Goal: Information Seeking & Learning: Learn about a topic

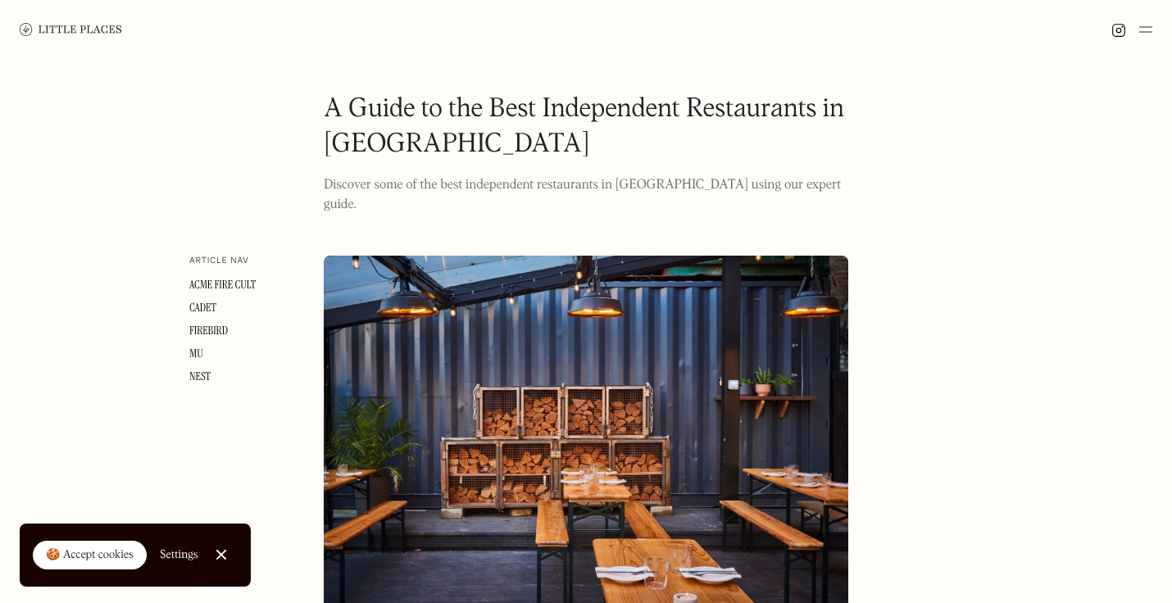
click at [109, 39] on link at bounding box center [71, 29] width 102 height 59
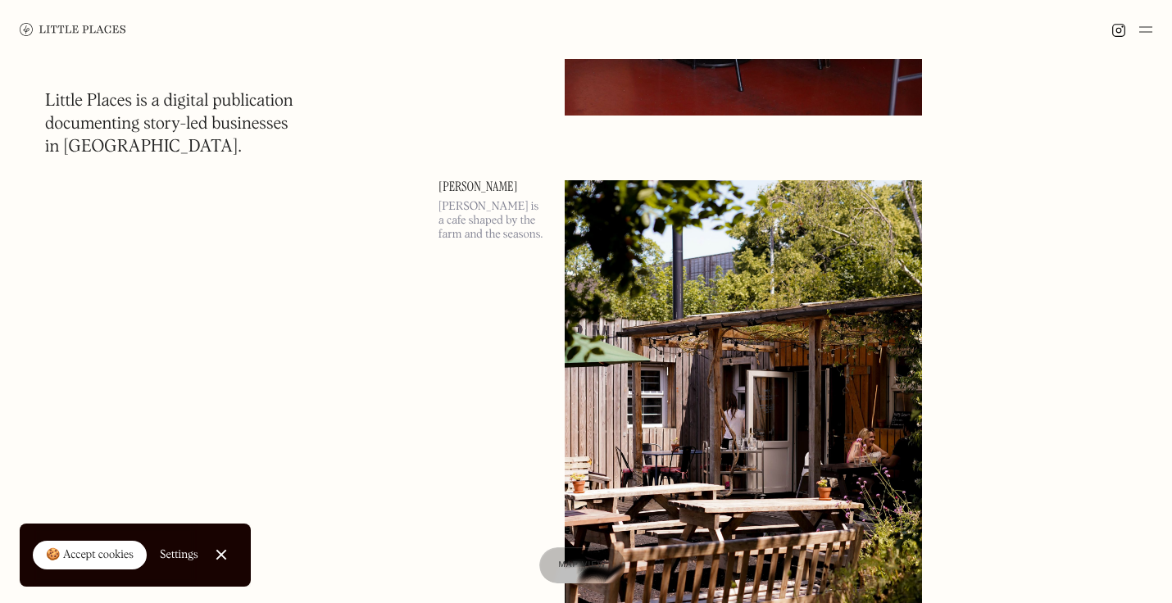
scroll to position [5782, 0]
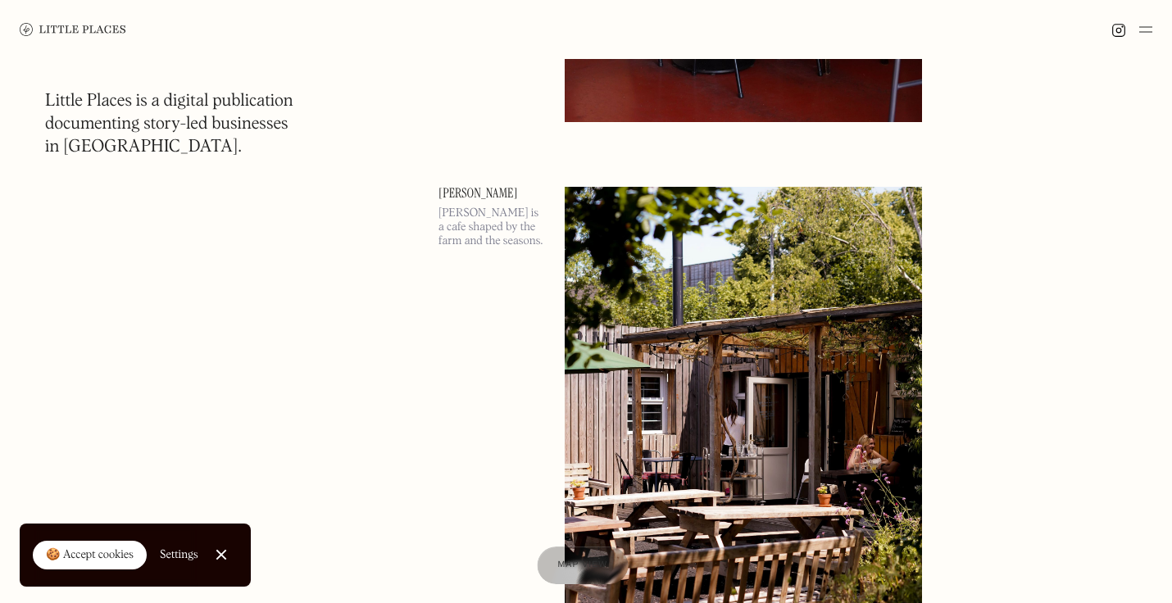
click at [594, 565] on span "Map view" at bounding box center [583, 566] width 50 height 10
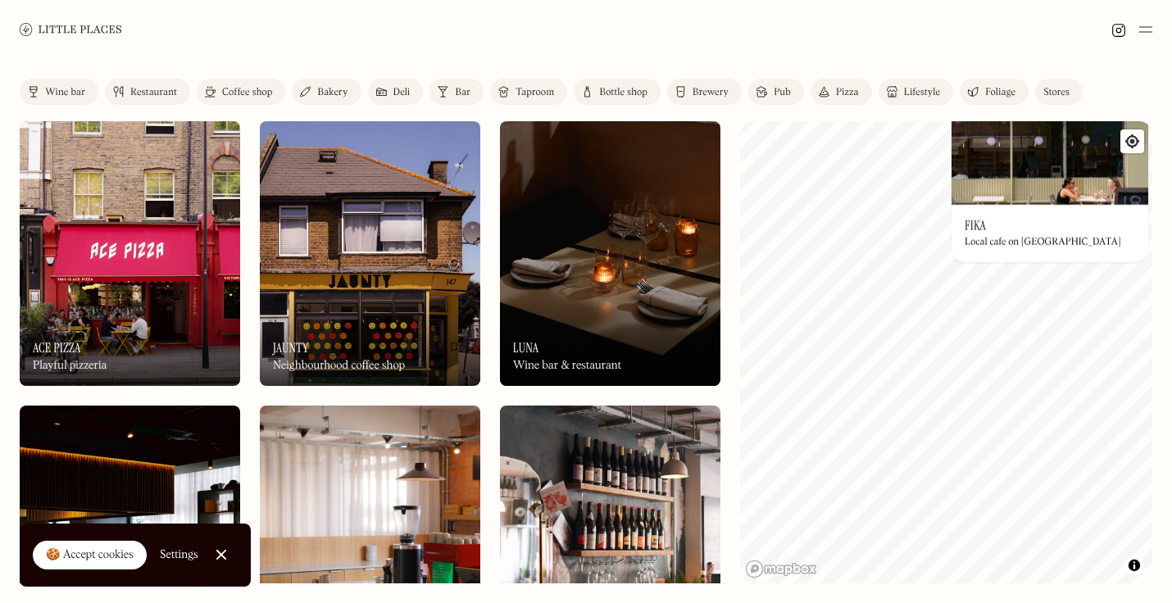
click at [1061, 188] on div "© Mapbox © OpenStreetMap Improve this map On Our Radar Fika Local cafe on Chats…" at bounding box center [946, 352] width 412 height 462
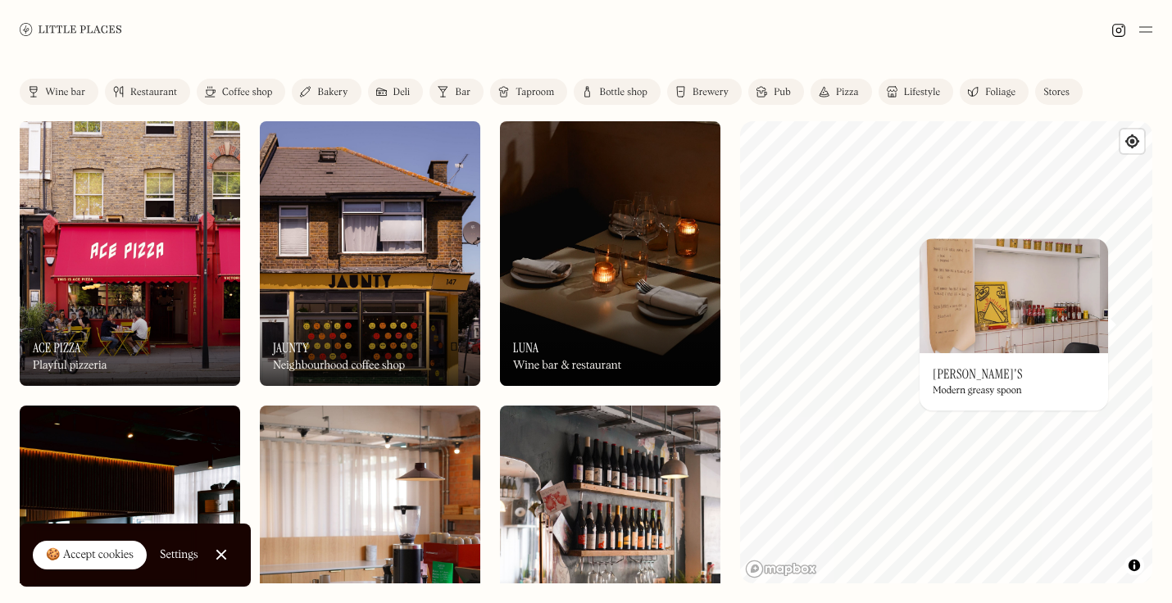
click at [1019, 342] on img at bounding box center [1014, 296] width 189 height 115
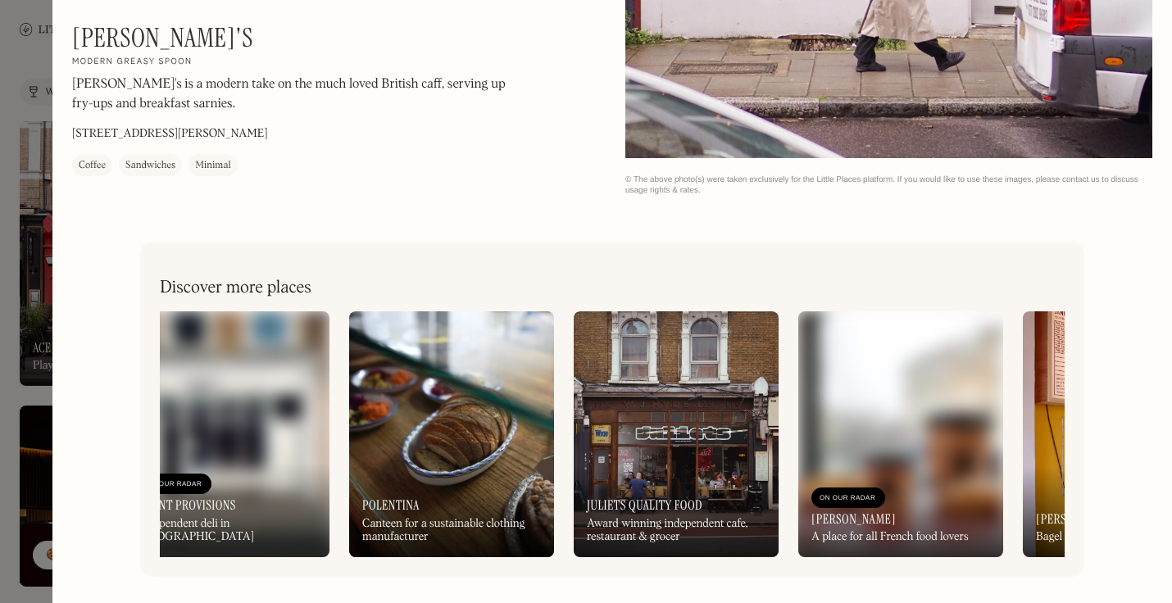
scroll to position [0, 1322]
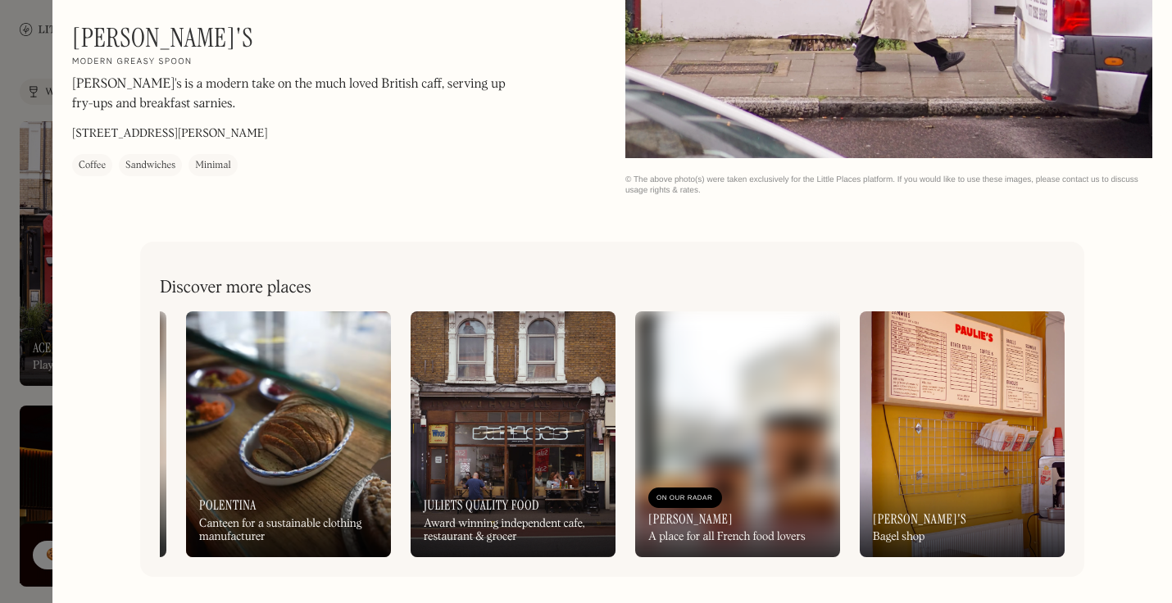
click at [522, 436] on img at bounding box center [513, 435] width 205 height 246
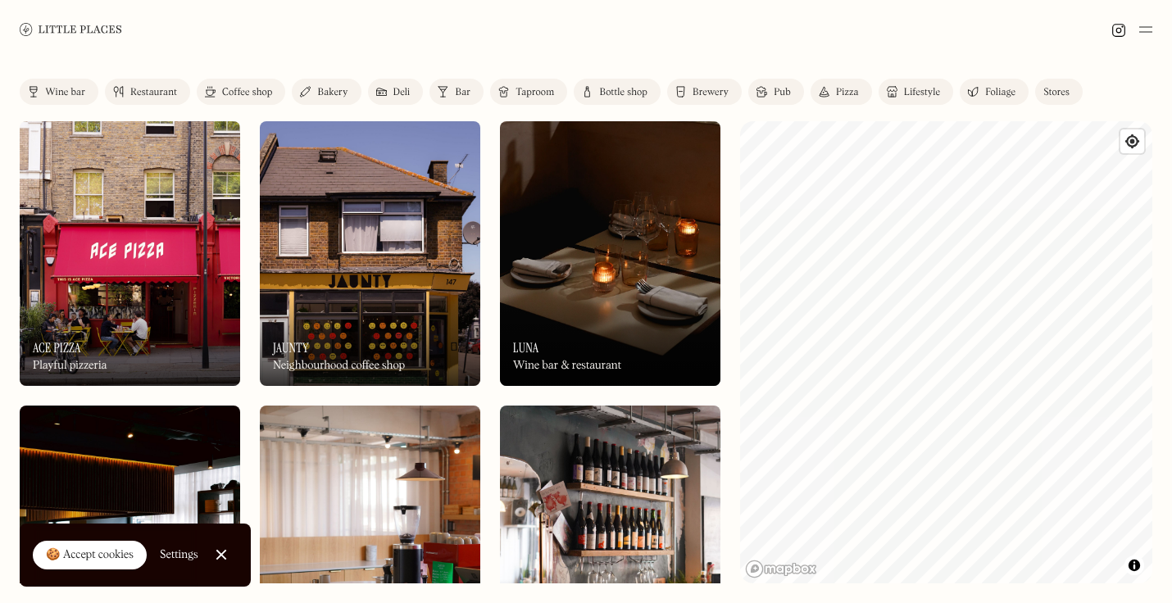
click at [1172, 404] on html "Places Map Store About Apply 🍪 Accept cookies Settings Close Cookie Popup Close…" at bounding box center [586, 301] width 1172 height 603
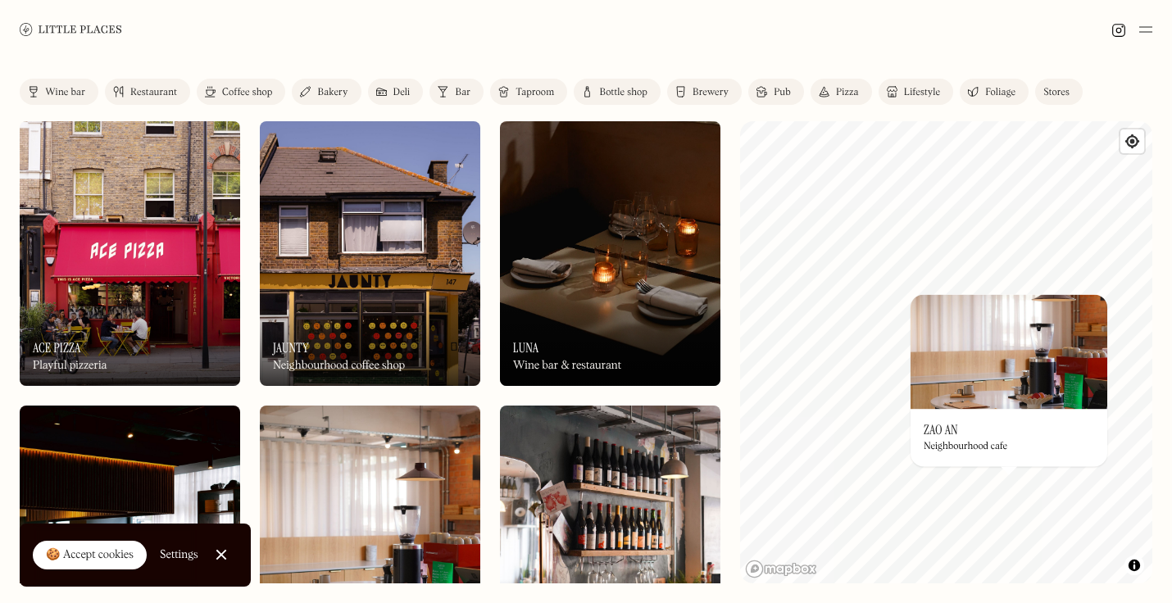
click at [985, 436] on div "On Our Radar Zao An Neighbourhood cafe" at bounding box center [1009, 437] width 197 height 57
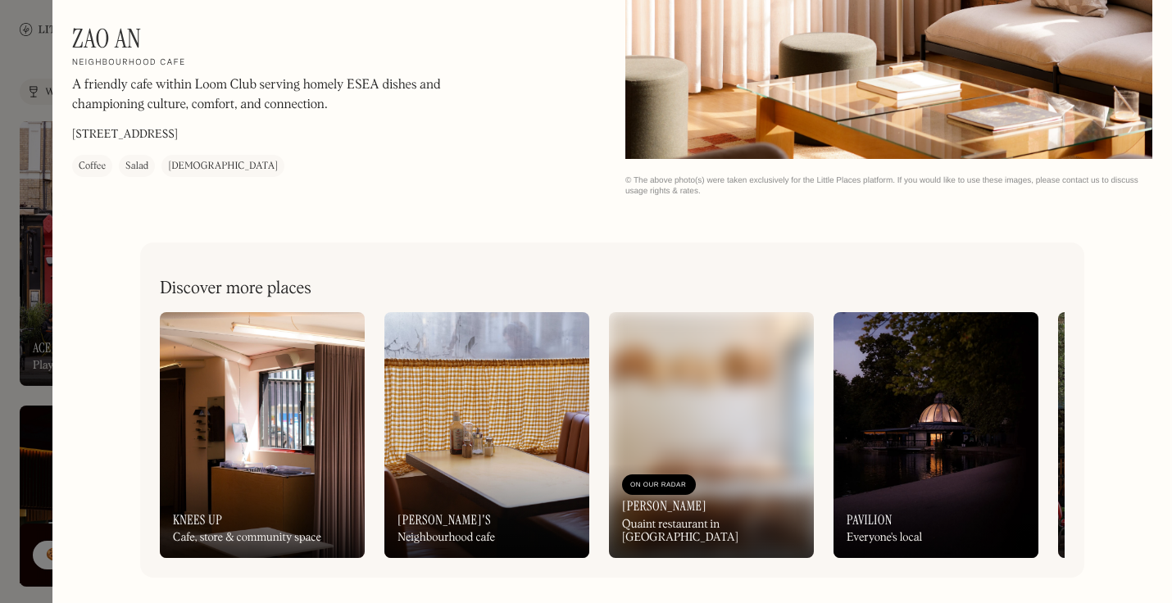
scroll to position [2537, 0]
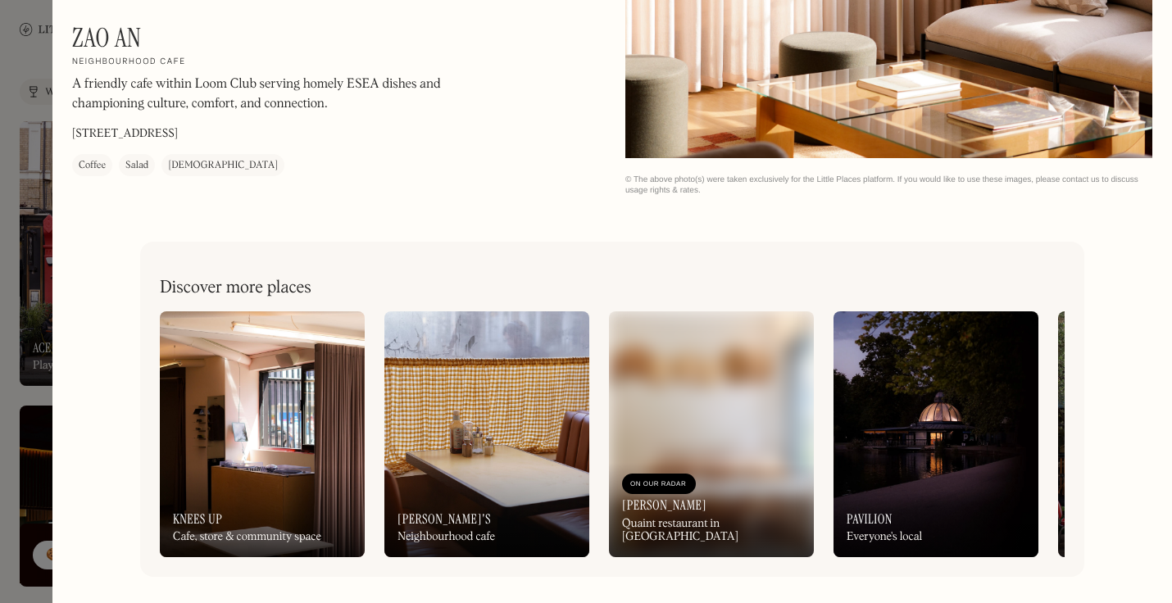
click at [116, 155] on div "Coffee Salad Asian" at bounding box center [178, 165] width 212 height 22
click at [35, 38] on div at bounding box center [586, 301] width 1172 height 603
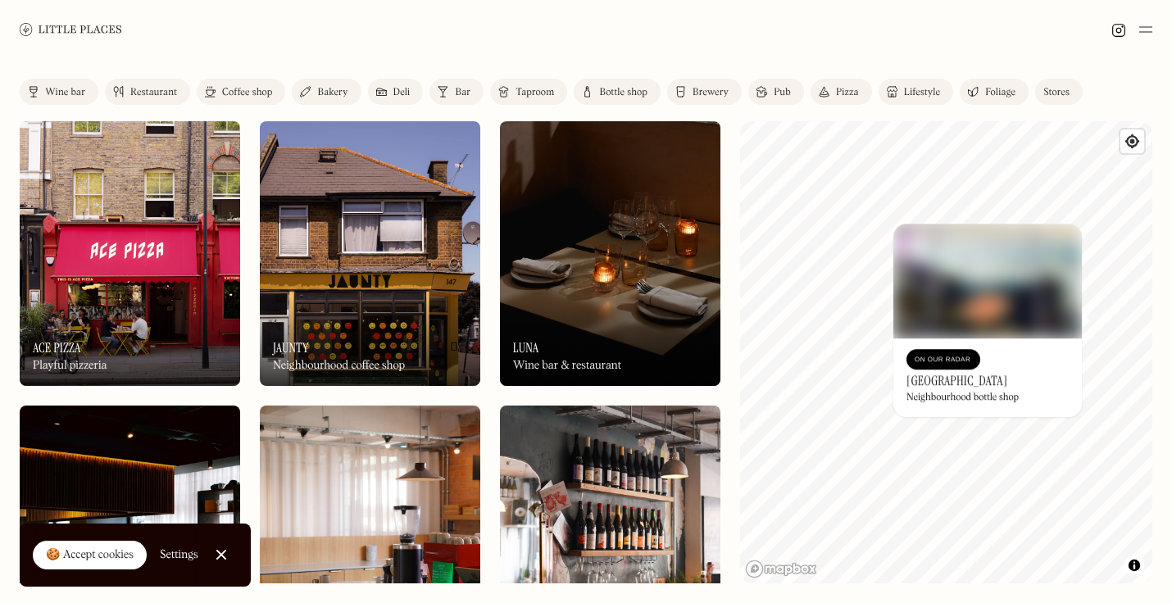
click at [975, 358] on div "© Mapbox © OpenStreetMap Improve this map On Our Radar Highbury Library Neighbo…" at bounding box center [946, 352] width 412 height 462
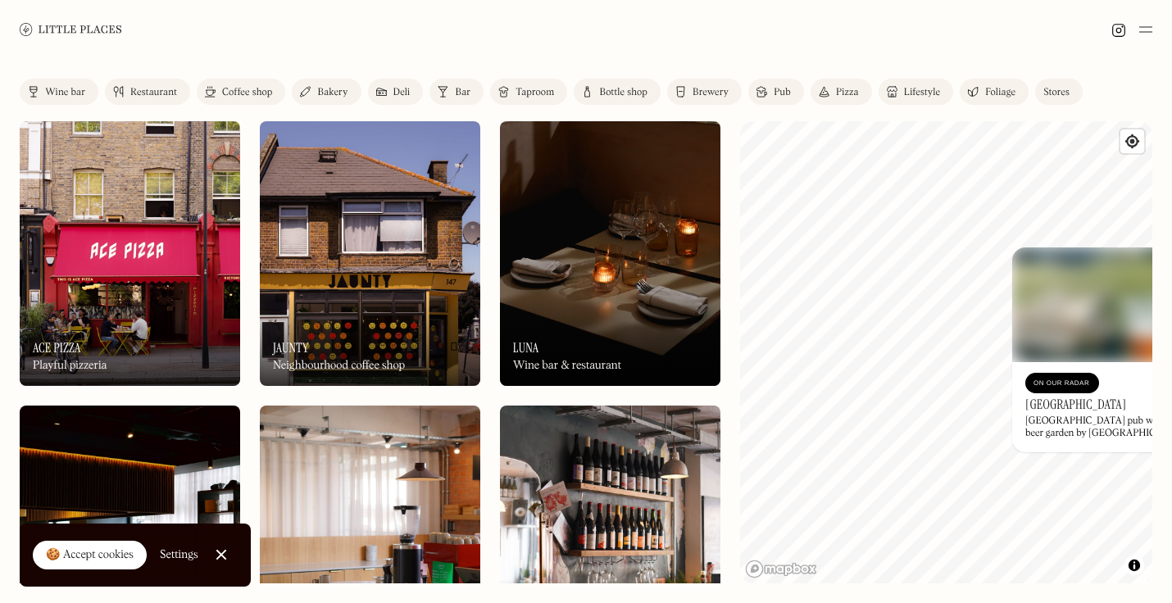
click at [1059, 434] on div "© Mapbox © OpenStreetMap Improve this map On Our Radar Clissold Park Tavern Eas…" at bounding box center [946, 352] width 412 height 462
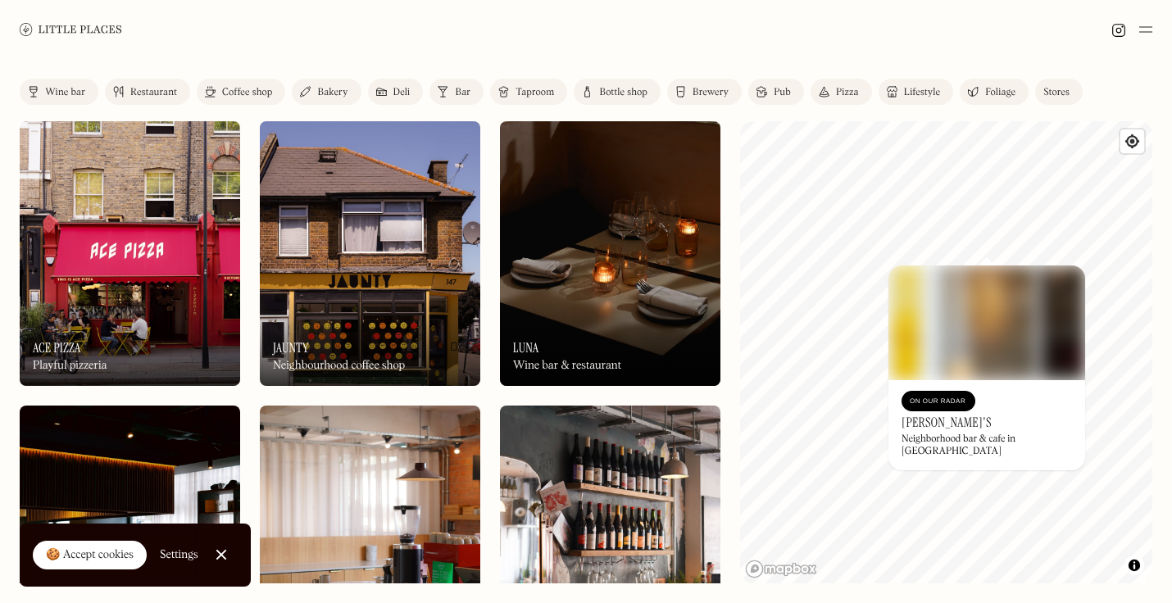
click at [961, 354] on img at bounding box center [987, 323] width 197 height 115
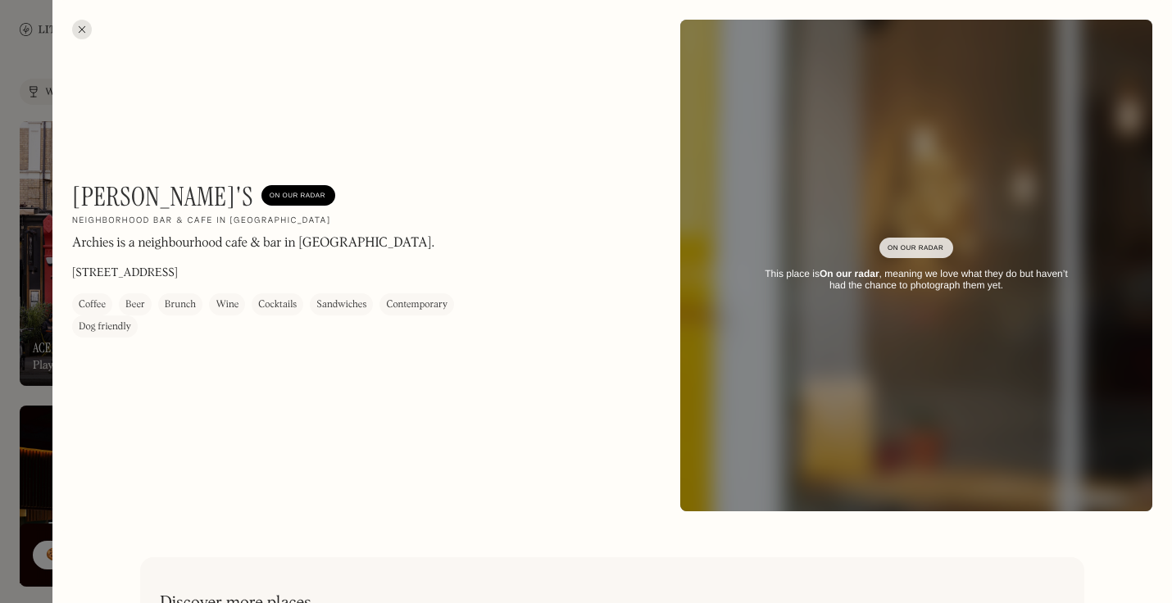
click at [81, 32] on div at bounding box center [82, 30] width 20 height 20
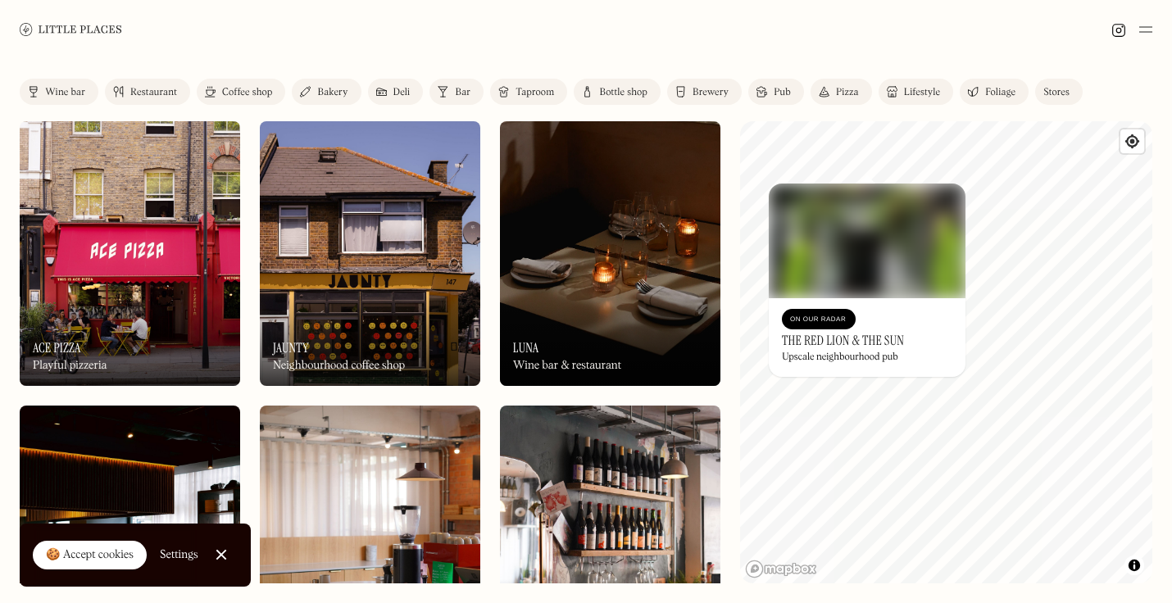
click at [891, 277] on img at bounding box center [867, 241] width 197 height 115
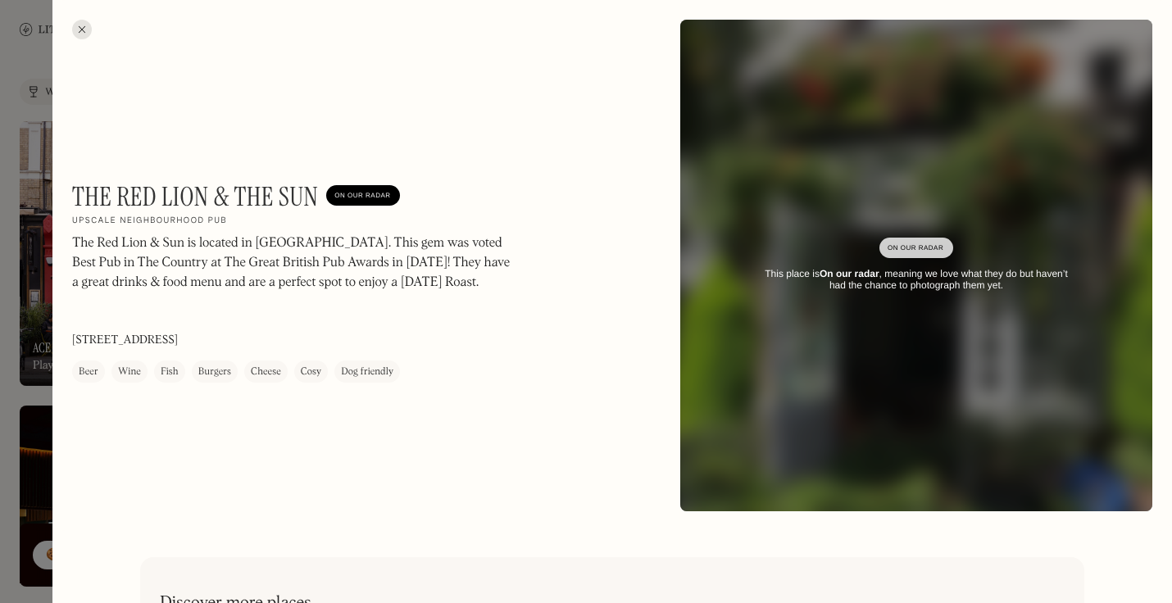
click at [84, 31] on div at bounding box center [82, 30] width 20 height 20
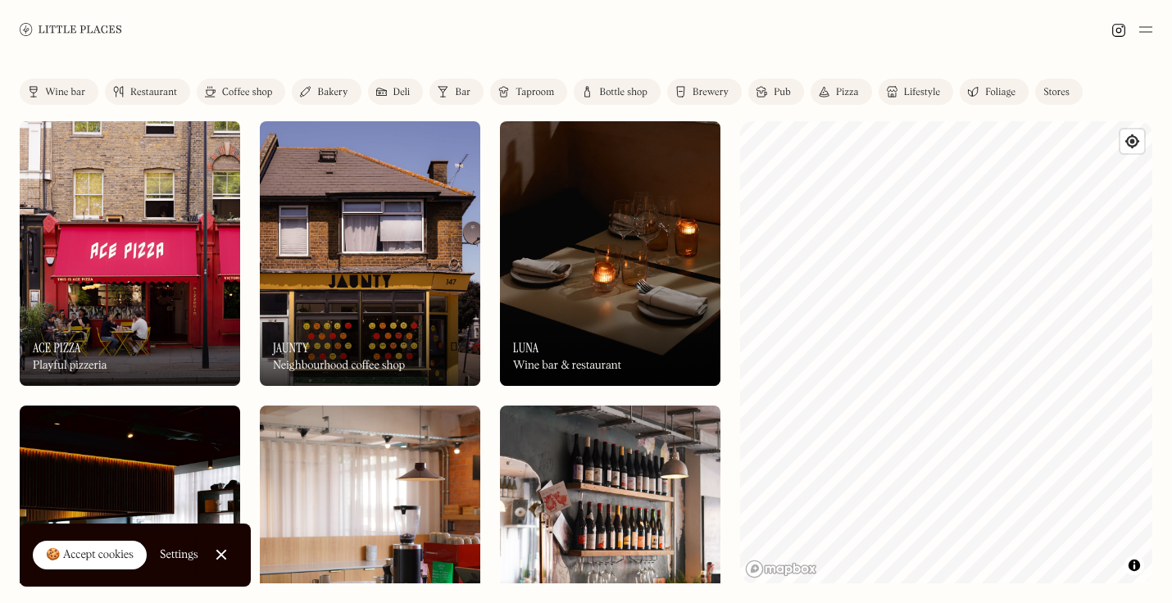
click at [1141, 602] on div "Label Wine bar Restaurant Coffee shop Bakery Deli Bar Taproom Bottle shop Brewe…" at bounding box center [586, 331] width 1172 height 544
click at [1171, 344] on div "Label Wine bar Restaurant Coffee shop Bakery Deli Bar Taproom Bottle shop Brewe…" at bounding box center [586, 331] width 1172 height 544
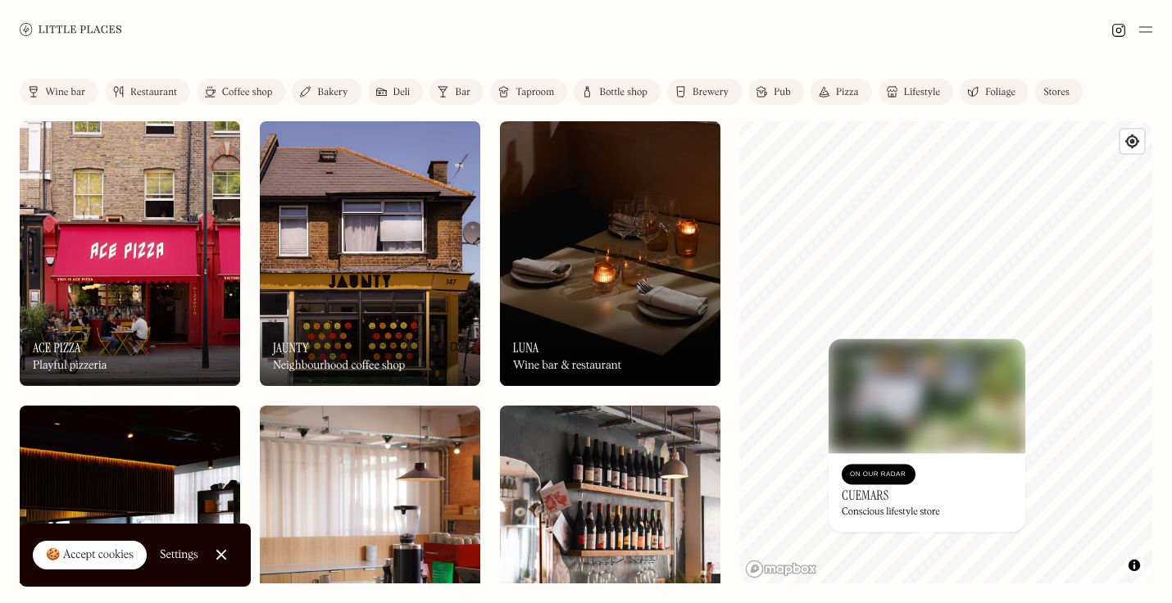
click at [908, 584] on div "Label Wine bar Restaurant Coffee shop Bakery Deli Bar Taproom Bottle shop Brewe…" at bounding box center [586, 331] width 1172 height 544
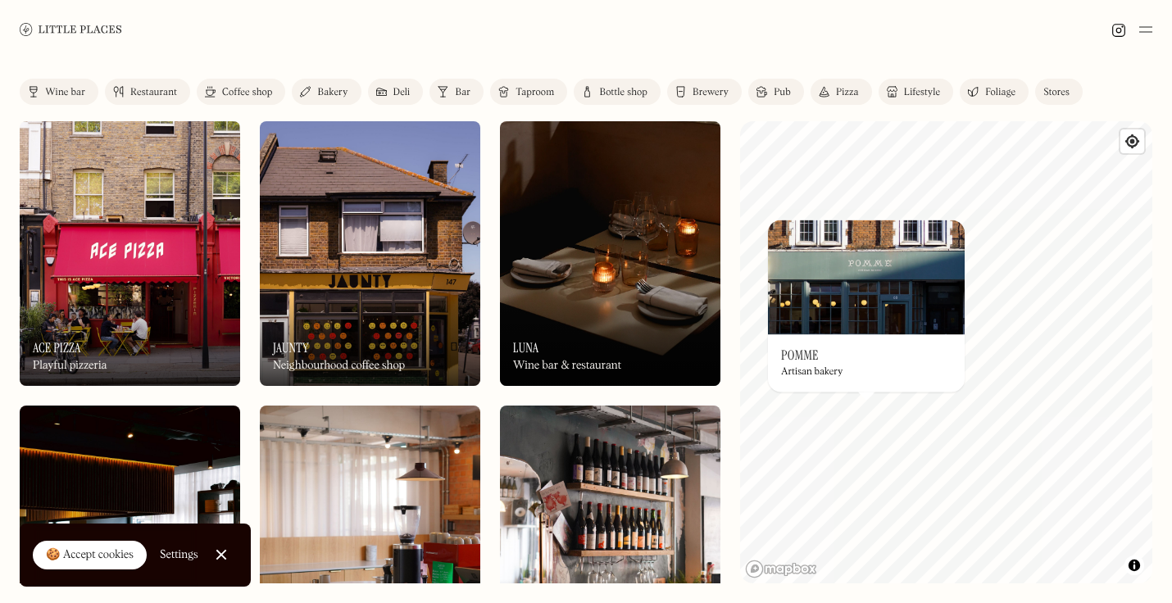
click at [863, 358] on div "On Our Radar Pomme Artisan bakery" at bounding box center [866, 363] width 197 height 57
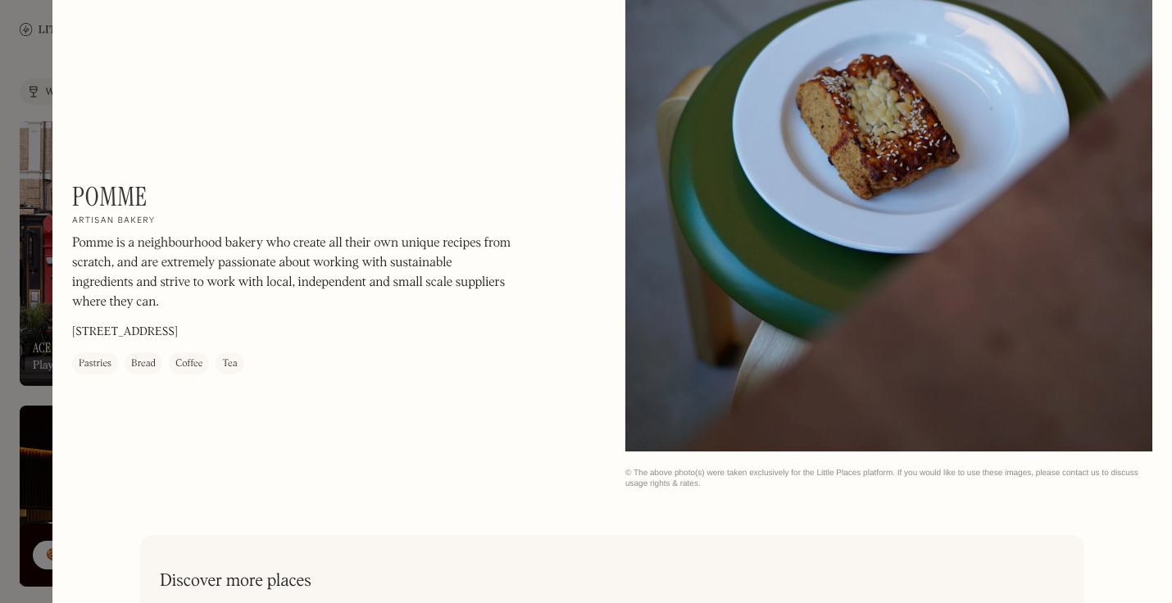
scroll to position [1864, 0]
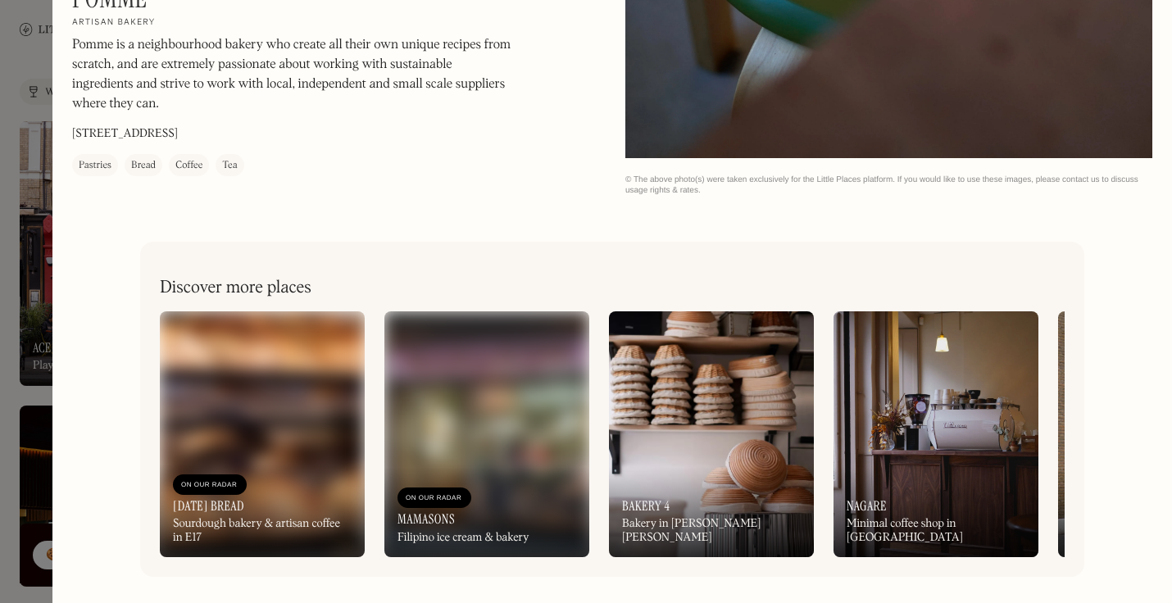
click at [688, 421] on img at bounding box center [711, 435] width 205 height 246
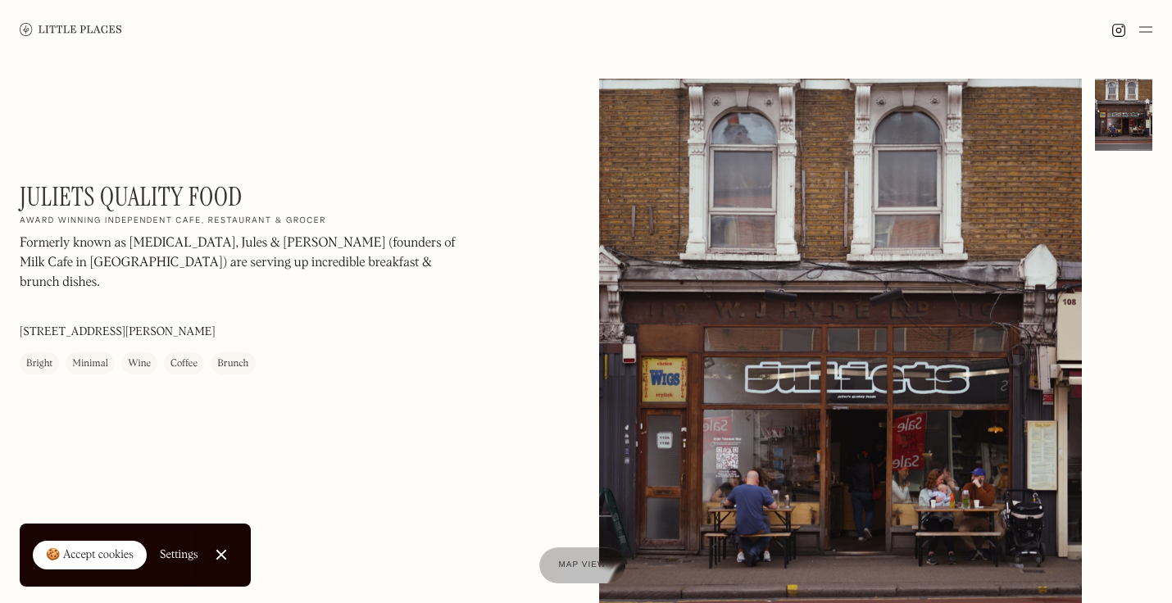
scroll to position [1, 0]
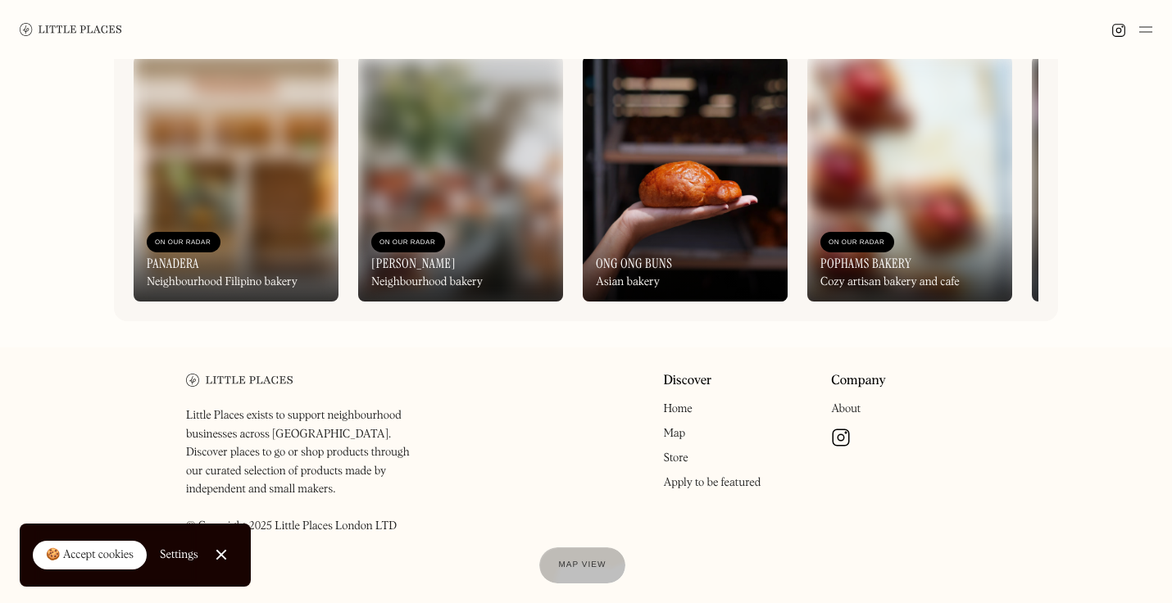
scroll to position [788, 0]
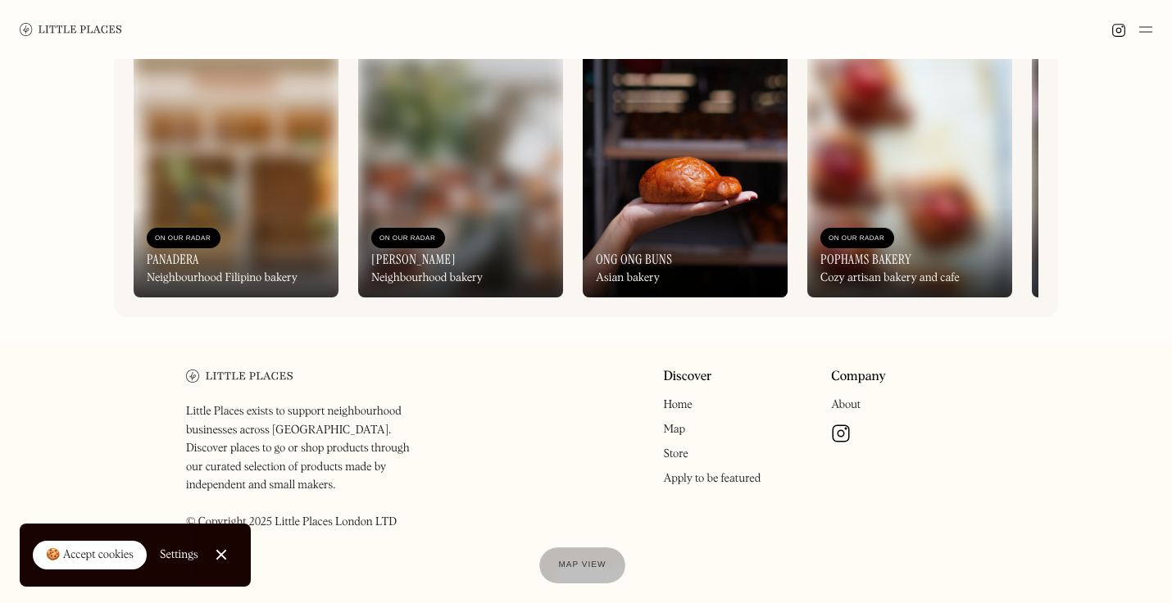
click at [709, 280] on div "On Our Radar Ong Ong Buns Asian bakery" at bounding box center [685, 252] width 205 height 90
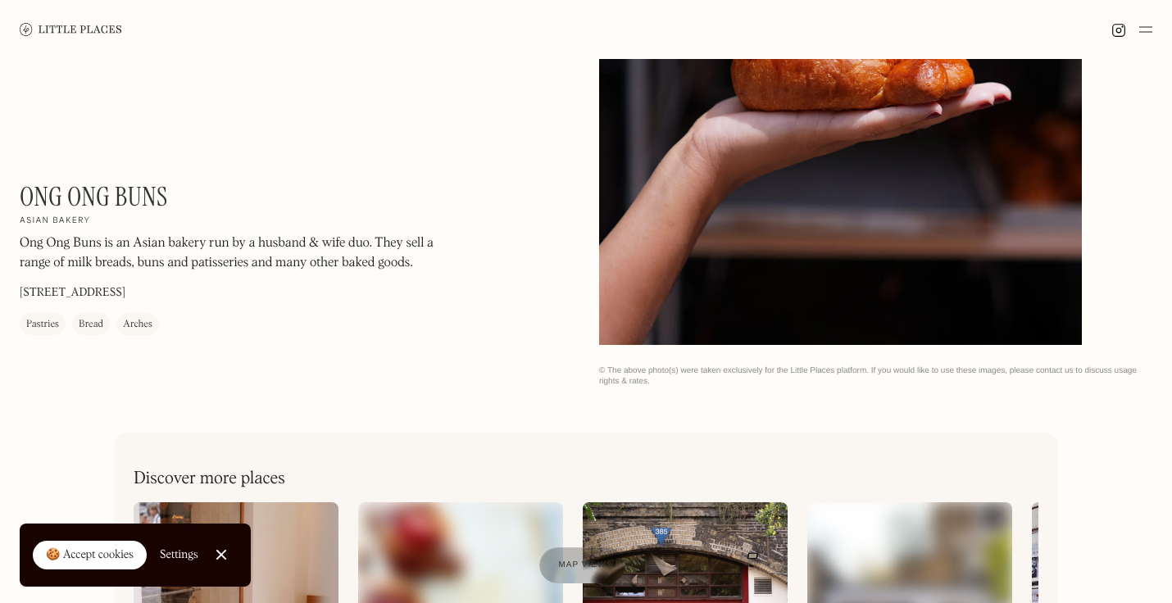
scroll to position [788, 0]
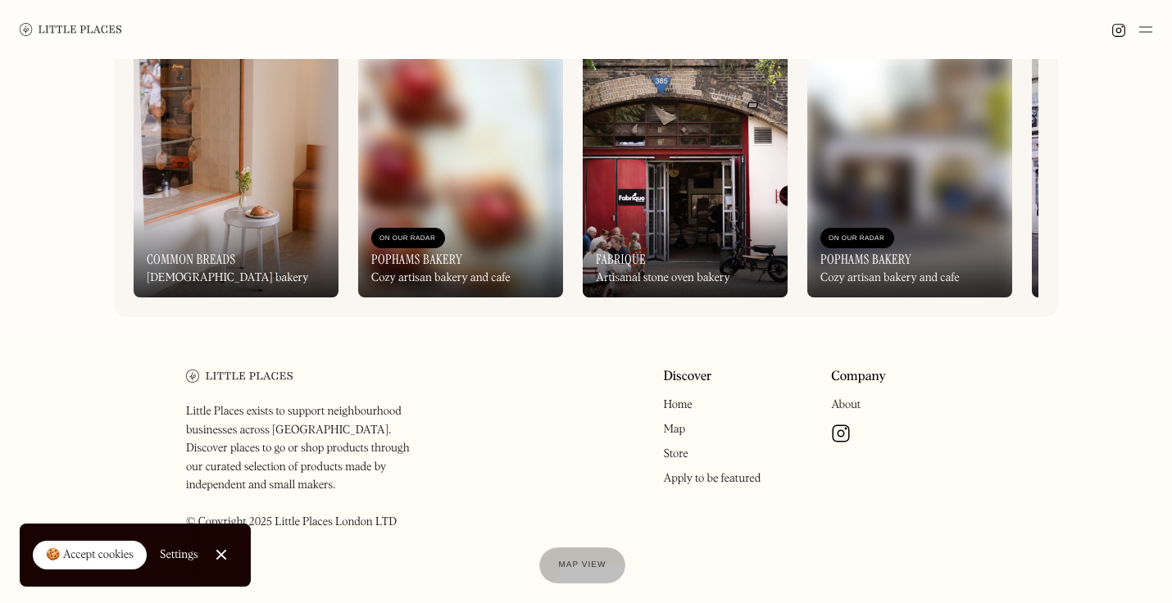
click at [655, 217] on div "On Our Radar Fabrique Artisanal stone oven bakery" at bounding box center [685, 252] width 205 height 90
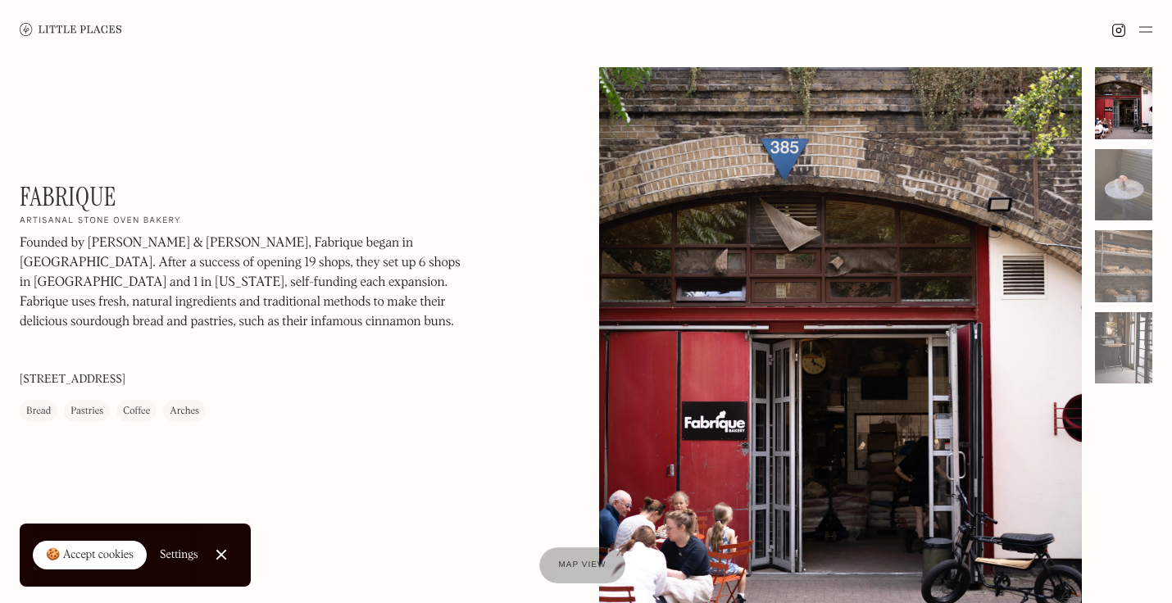
scroll to position [3, 0]
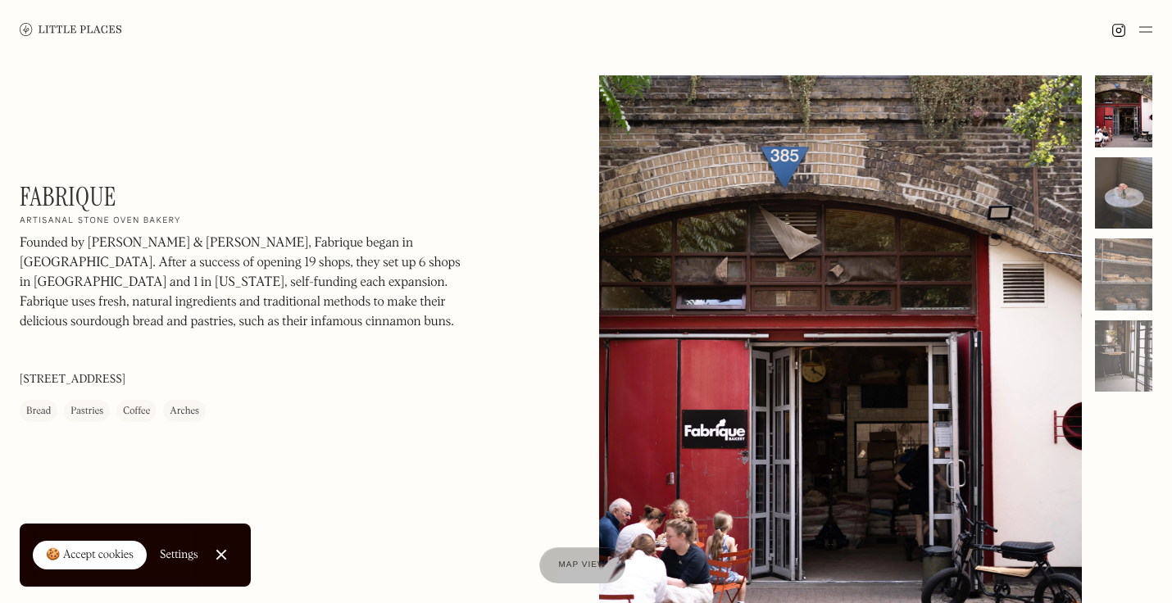
click at [1136, 203] on div at bounding box center [1123, 193] width 57 height 72
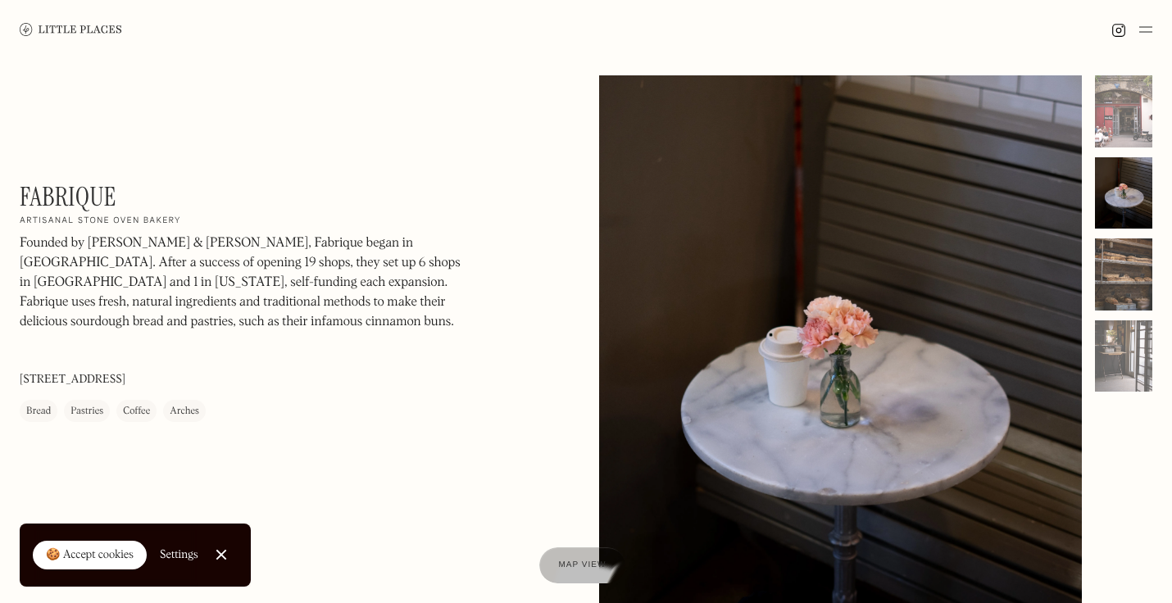
click at [1132, 271] on div at bounding box center [1123, 275] width 57 height 72
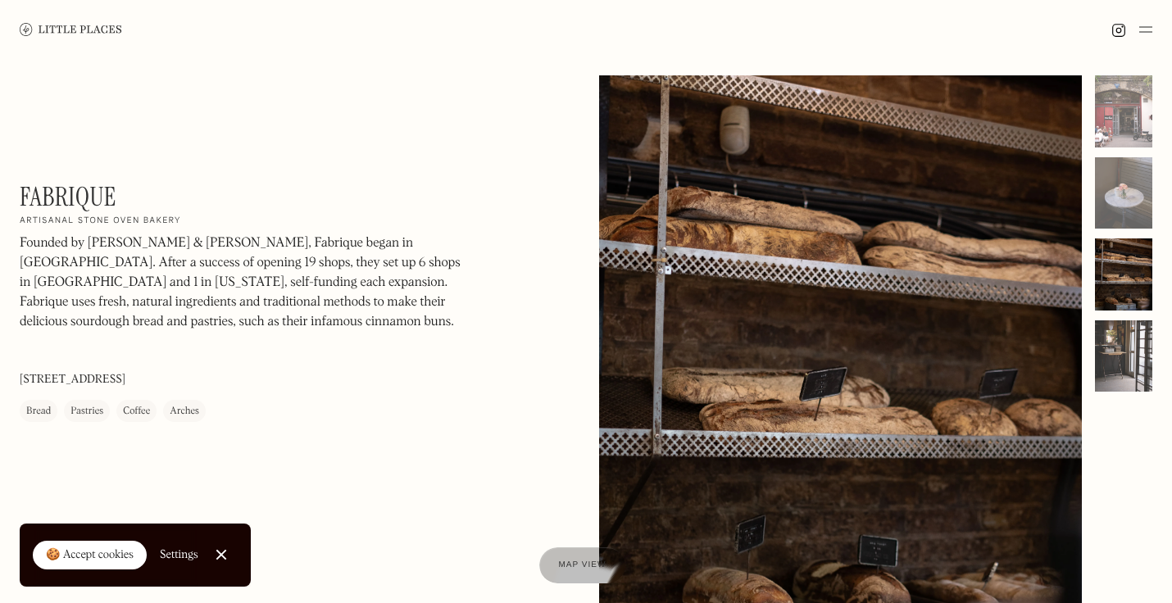
click at [1130, 345] on div at bounding box center [1123, 357] width 57 height 72
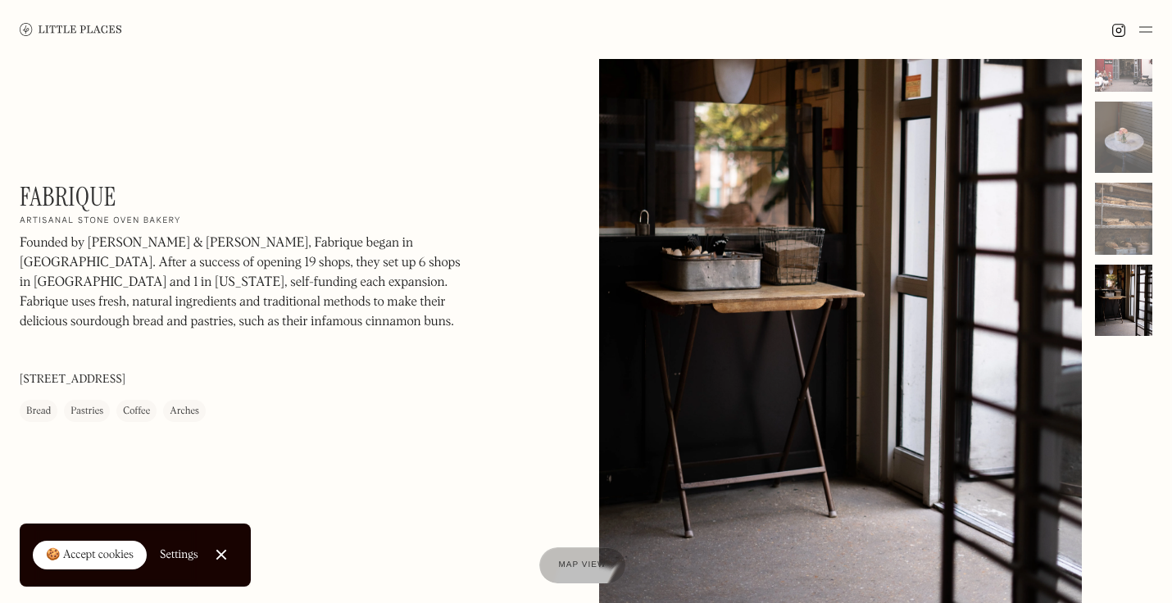
scroll to position [97, 0]
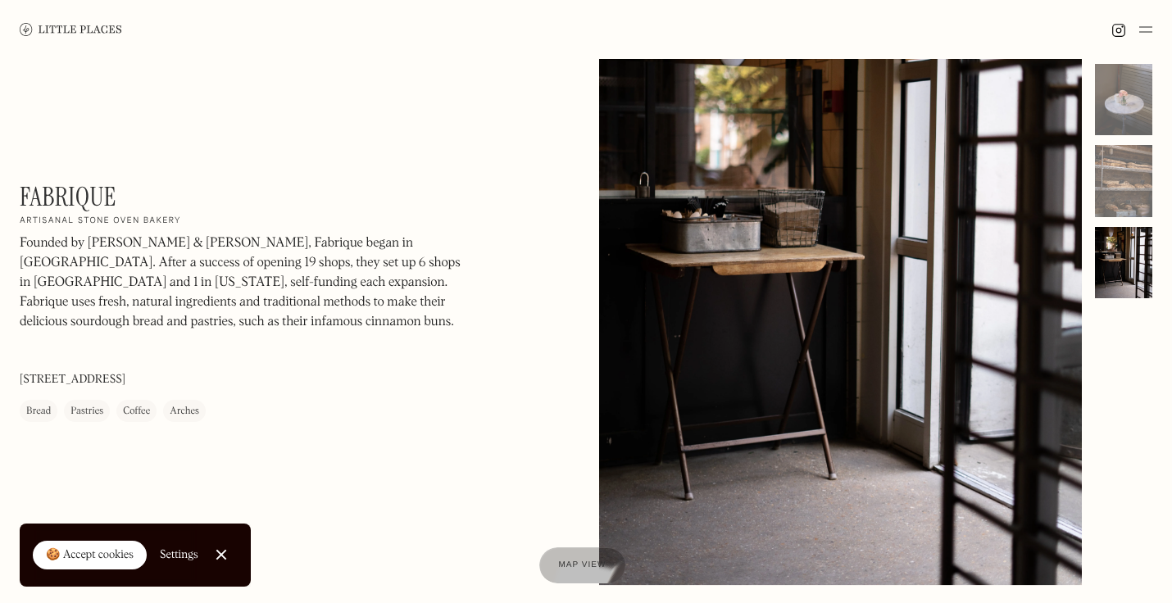
click at [38, 34] on img at bounding box center [71, 29] width 102 height 12
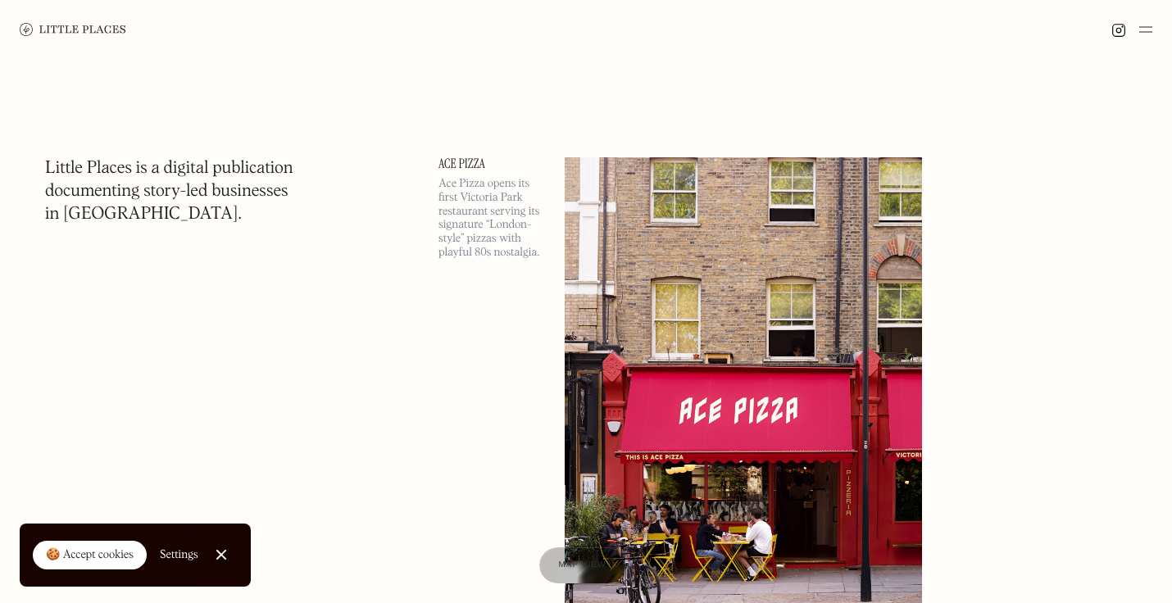
click at [100, 24] on img at bounding box center [73, 29] width 107 height 13
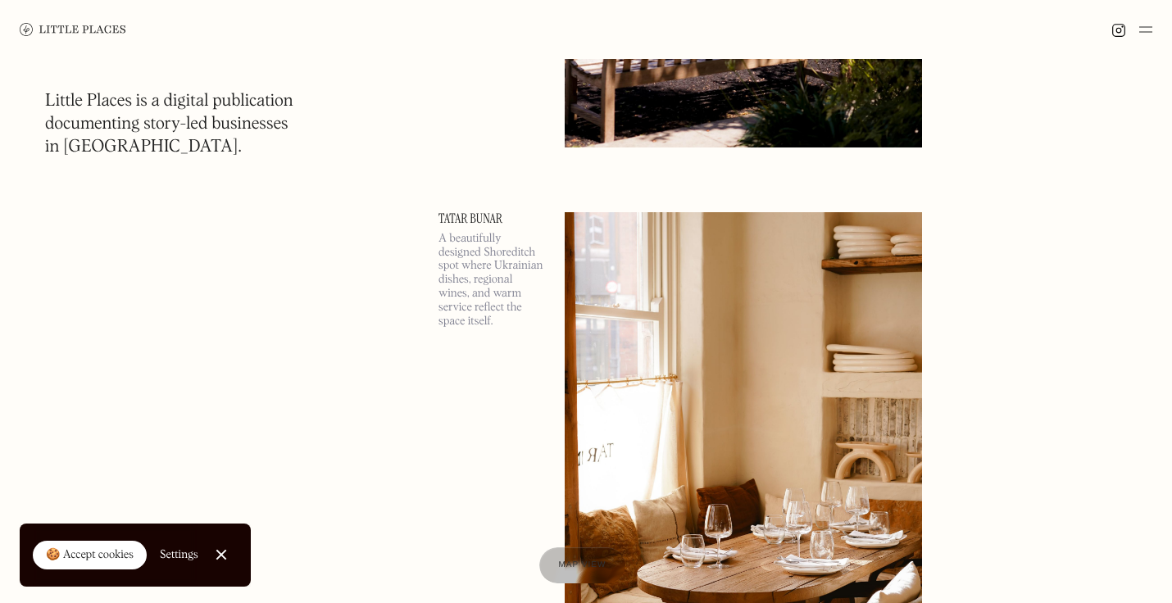
scroll to position [6818, 0]
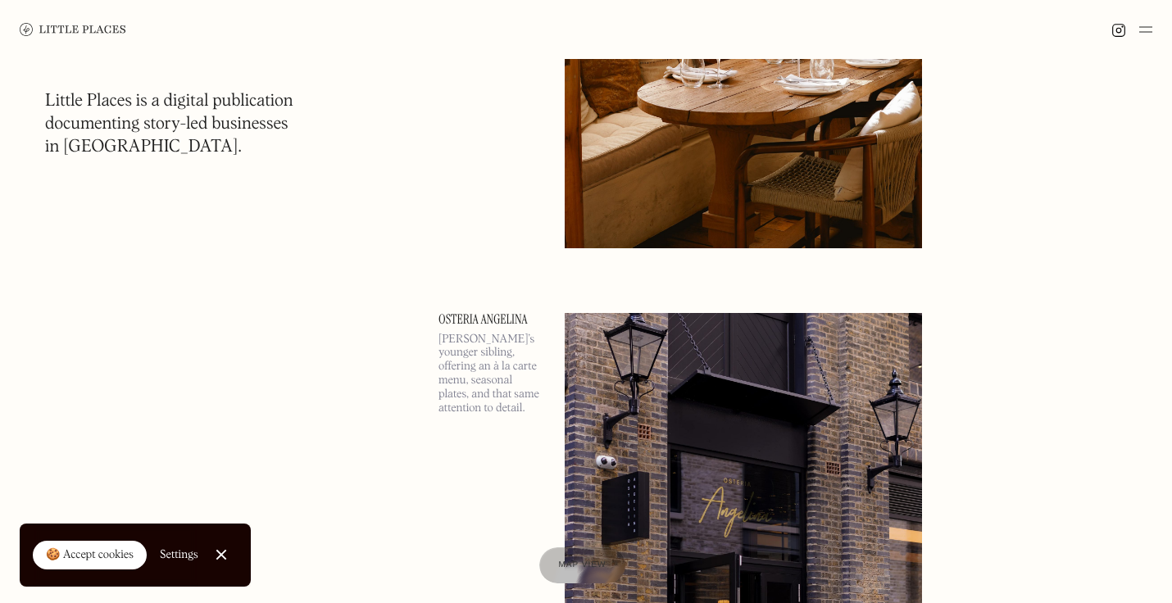
click at [1144, 23] on img at bounding box center [1146, 30] width 13 height 20
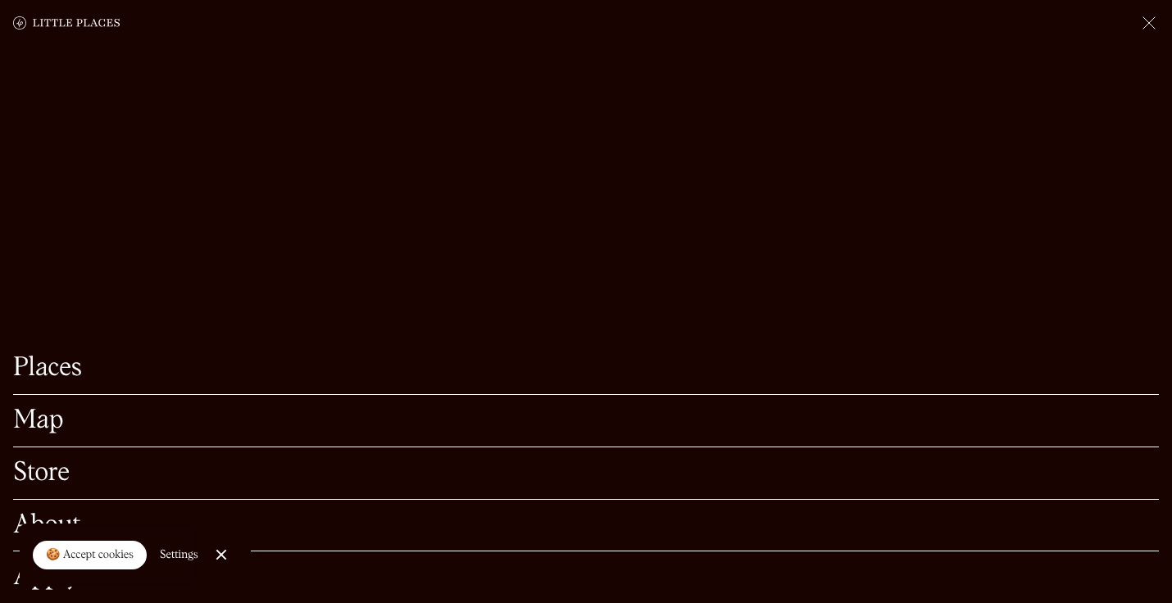
scroll to position [7004, 0]
click at [42, 427] on link "Map" at bounding box center [586, 420] width 1146 height 25
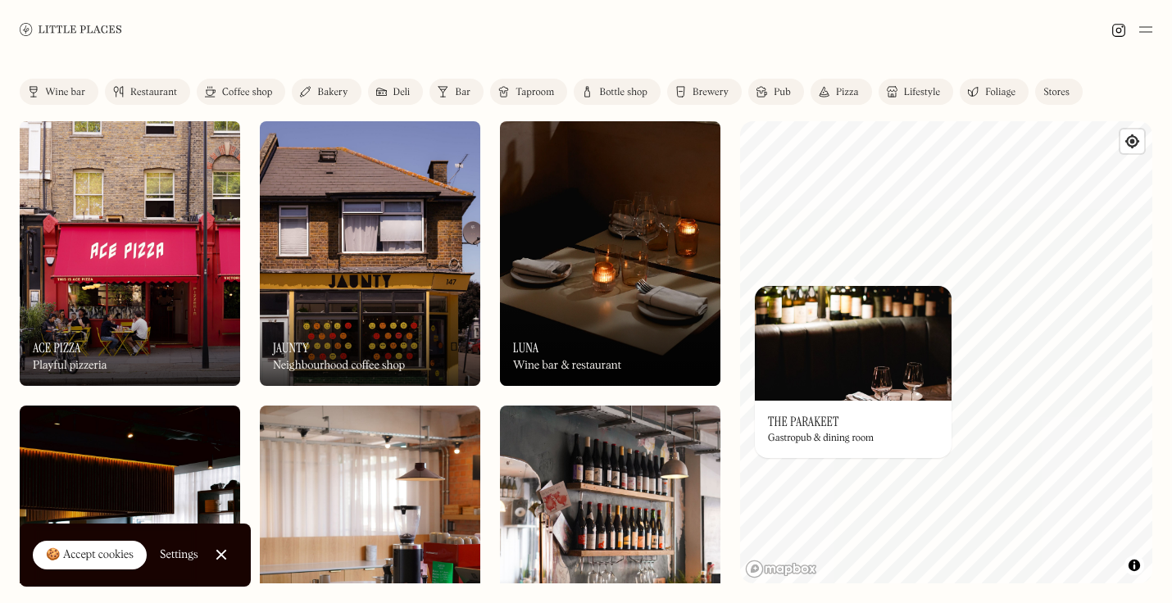
click at [830, 353] on img at bounding box center [853, 343] width 197 height 115
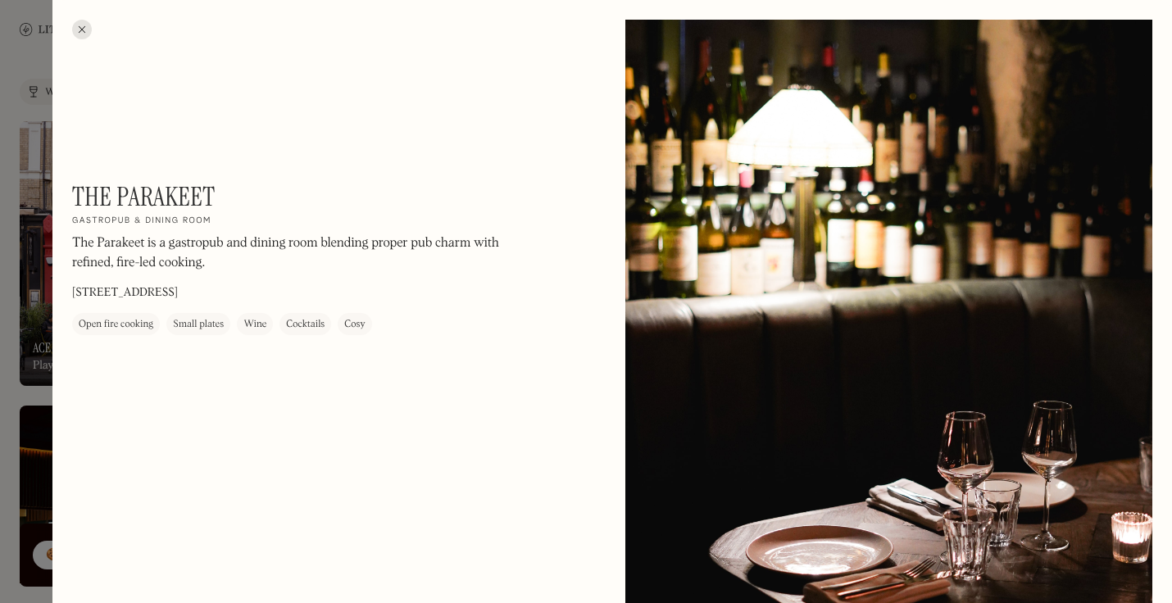
click at [85, 32] on div at bounding box center [82, 30] width 20 height 20
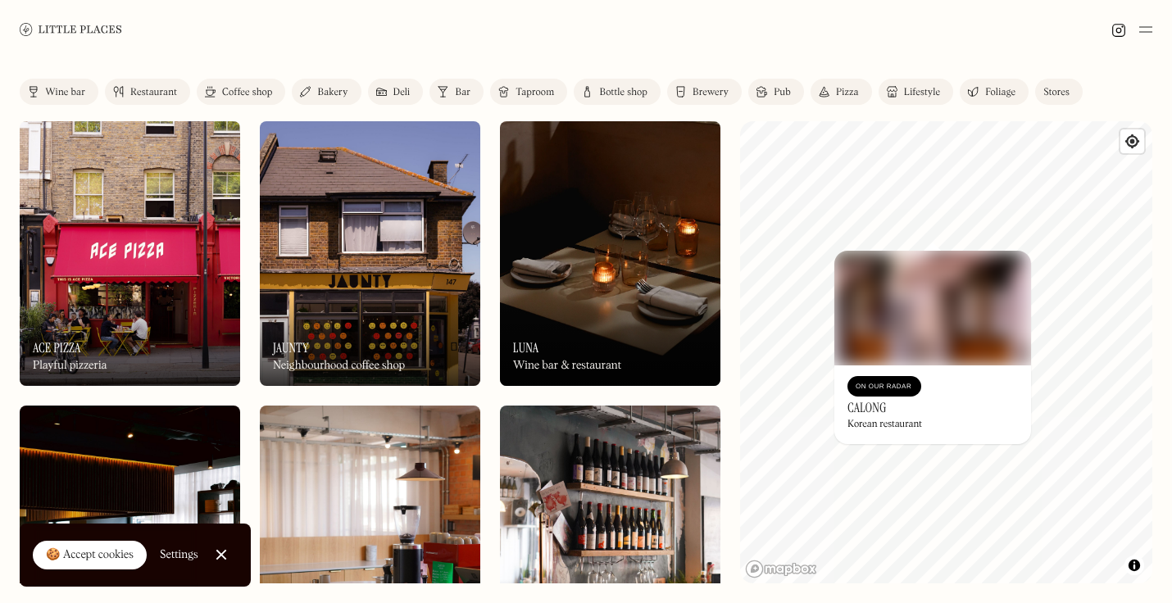
click at [932, 341] on img at bounding box center [933, 308] width 197 height 115
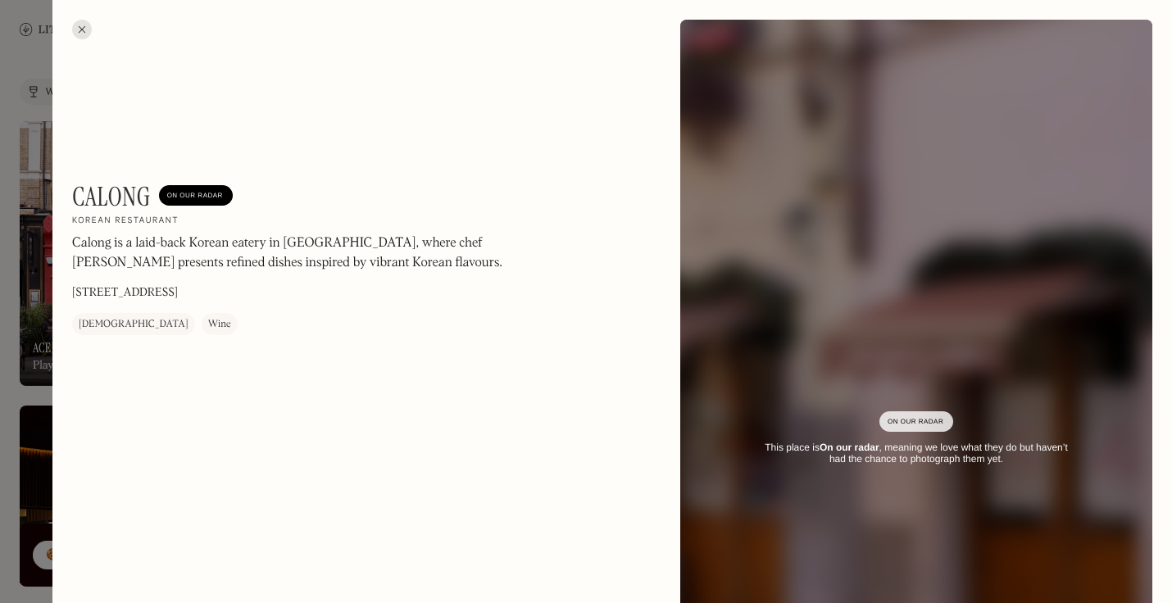
click at [76, 25] on div at bounding box center [82, 30] width 20 height 20
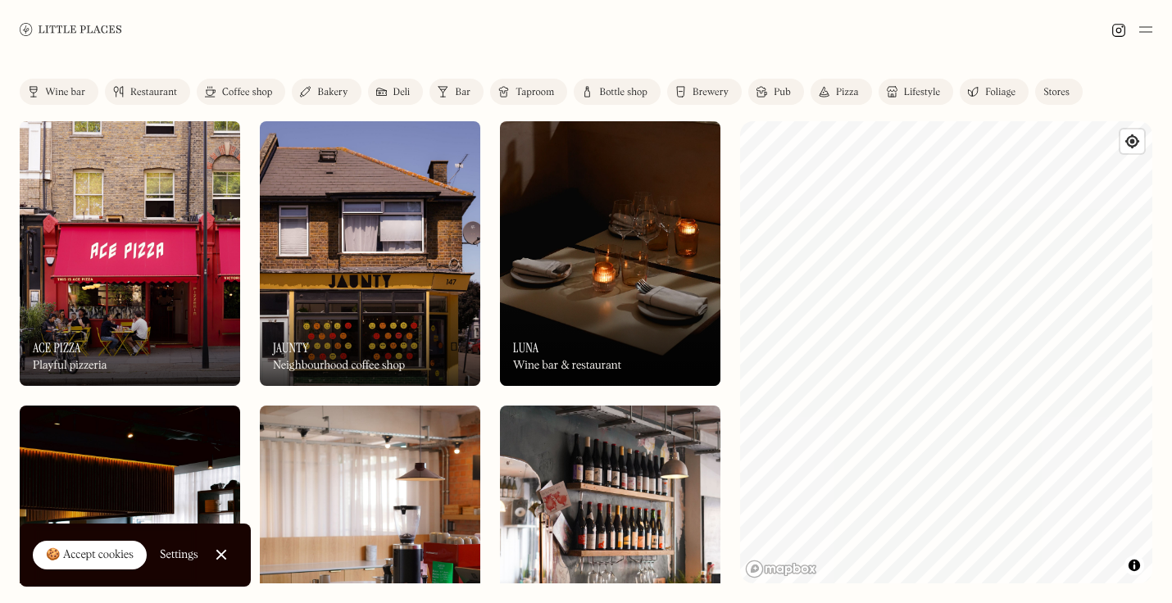
click at [679, 427] on div "Label Wine bar Restaurant Coffee shop Bakery Deli Bar Taproom Bottle shop Brewe…" at bounding box center [586, 331] width 1172 height 544
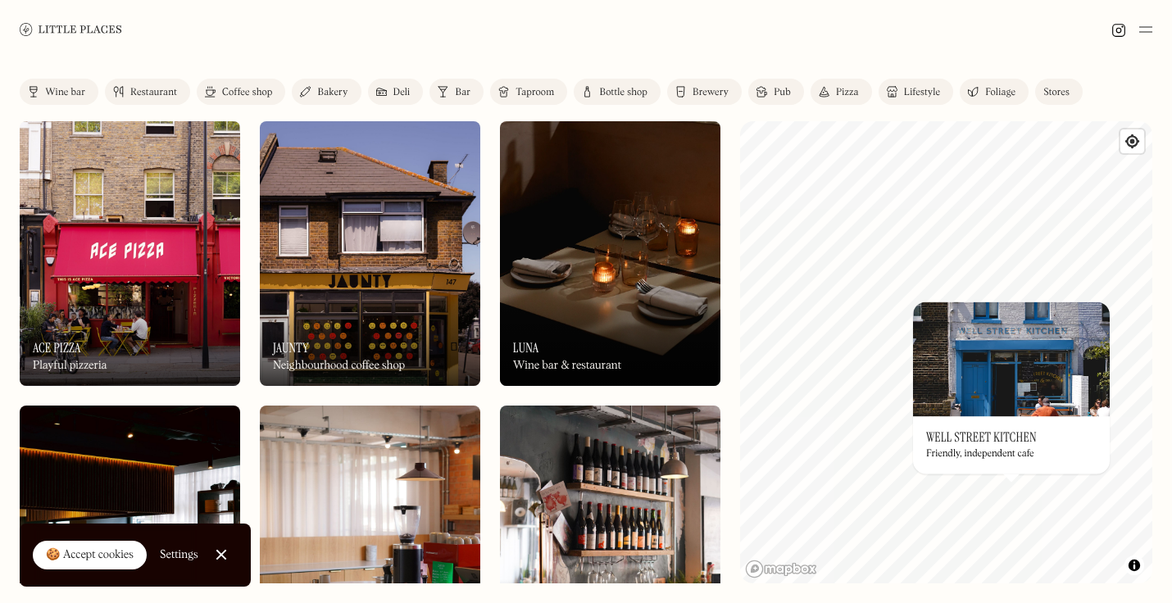
click at [1007, 421] on div "On Our Radar Well Street Kitchen Friendly, independent cafe" at bounding box center [1011, 445] width 197 height 57
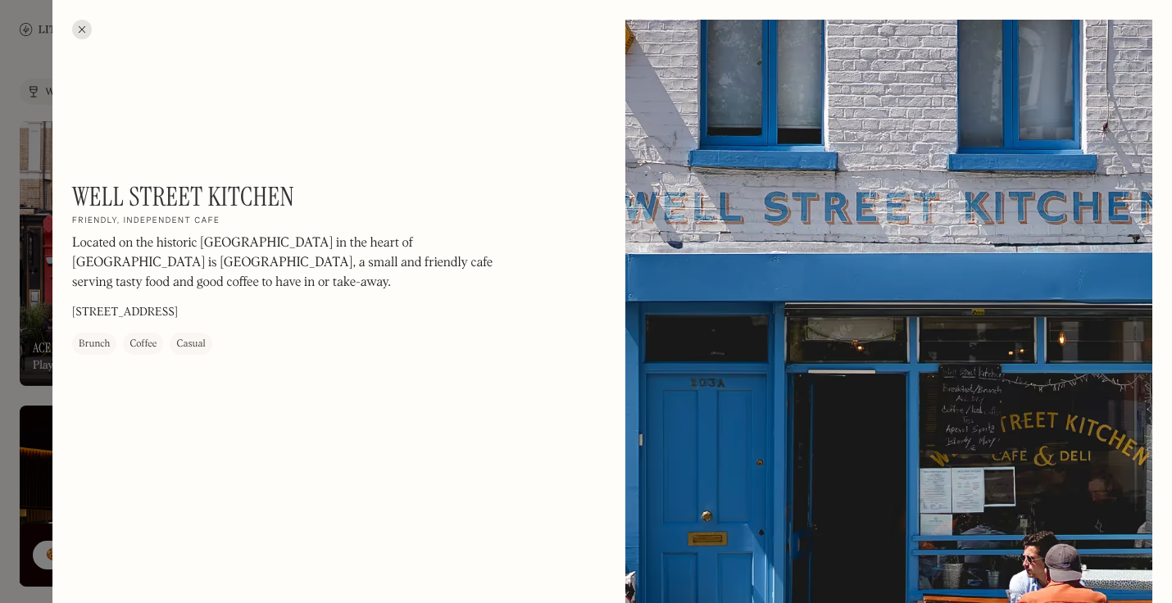
click at [81, 38] on div at bounding box center [82, 30] width 20 height 20
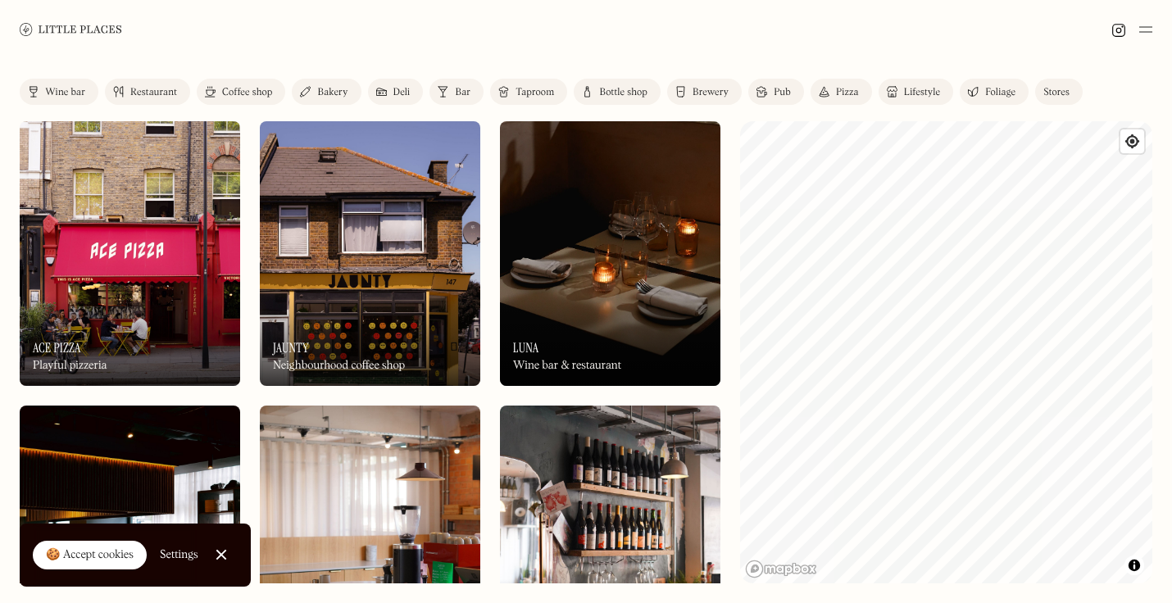
click at [977, 586] on div "Label Wine bar Restaurant Coffee shop Bakery Deli Bar Taproom Bottle shop Brewe…" at bounding box center [586, 331] width 1172 height 544
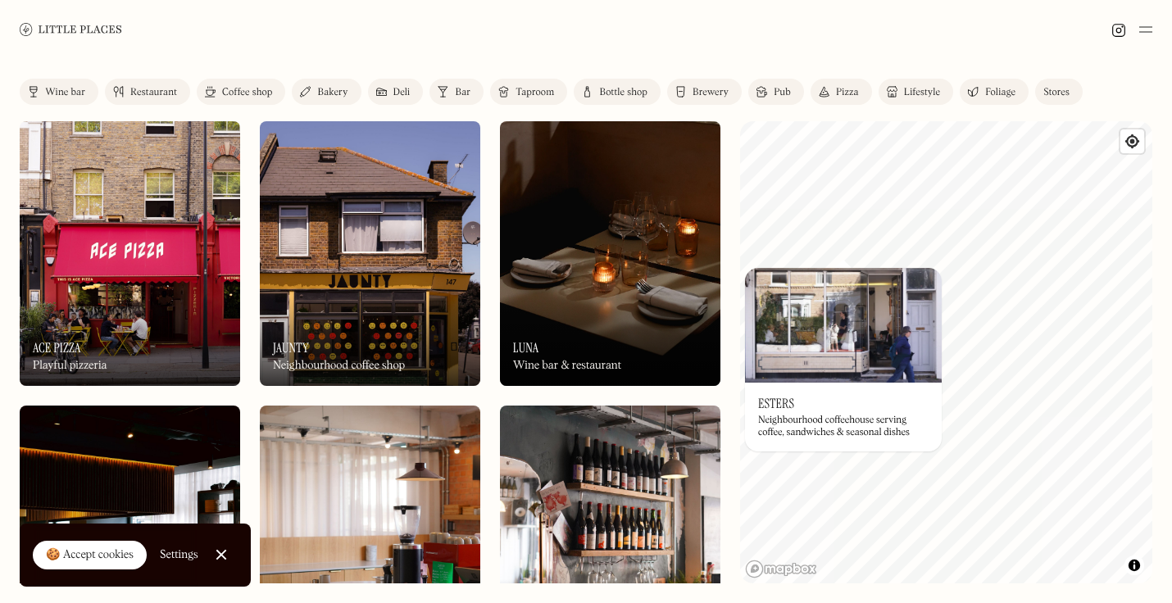
click at [855, 324] on img at bounding box center [843, 325] width 197 height 115
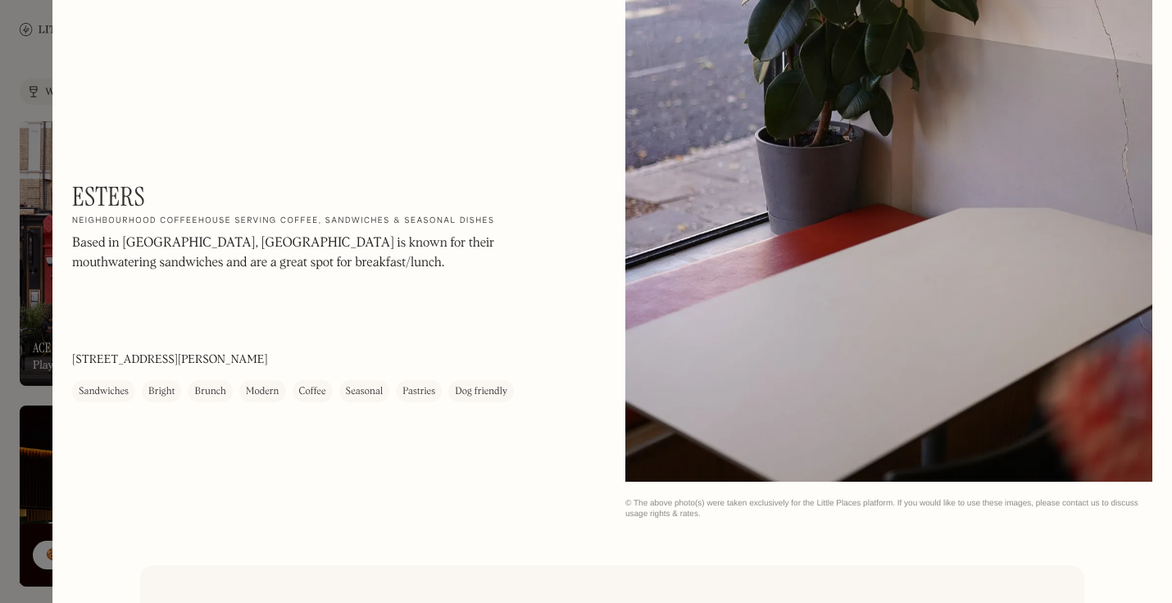
scroll to position [4553, 0]
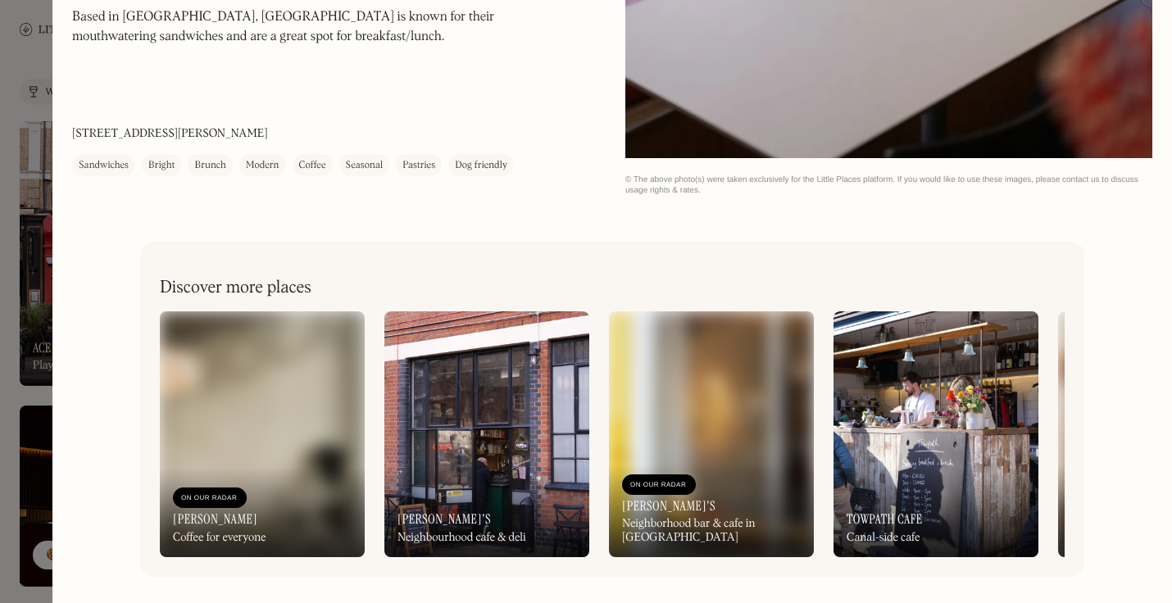
click at [478, 441] on img at bounding box center [487, 435] width 205 height 246
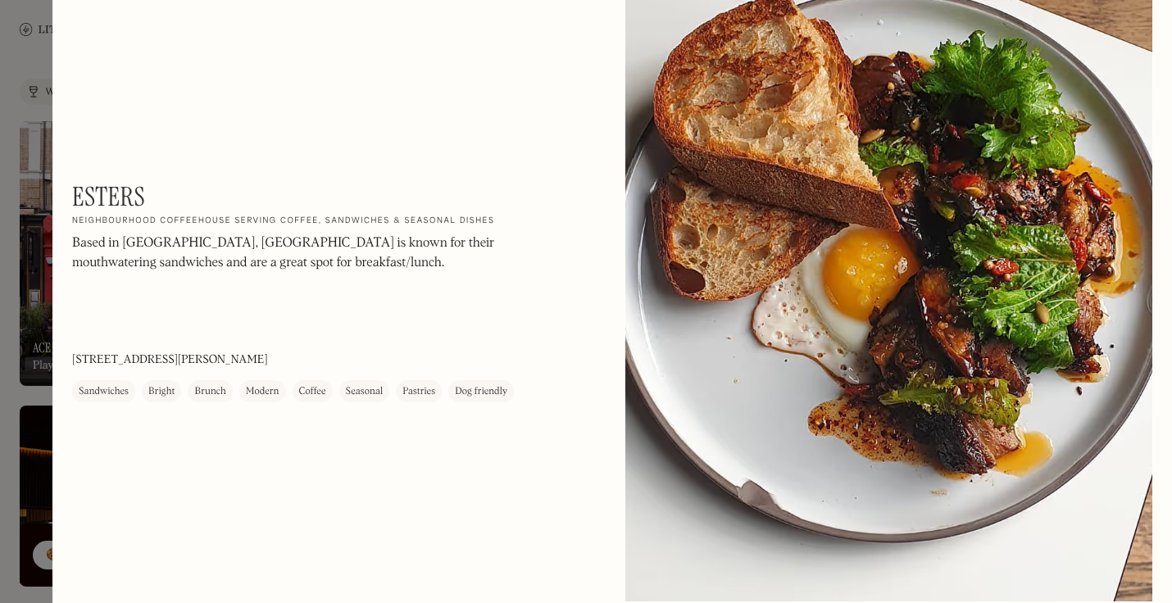
scroll to position [1902, 0]
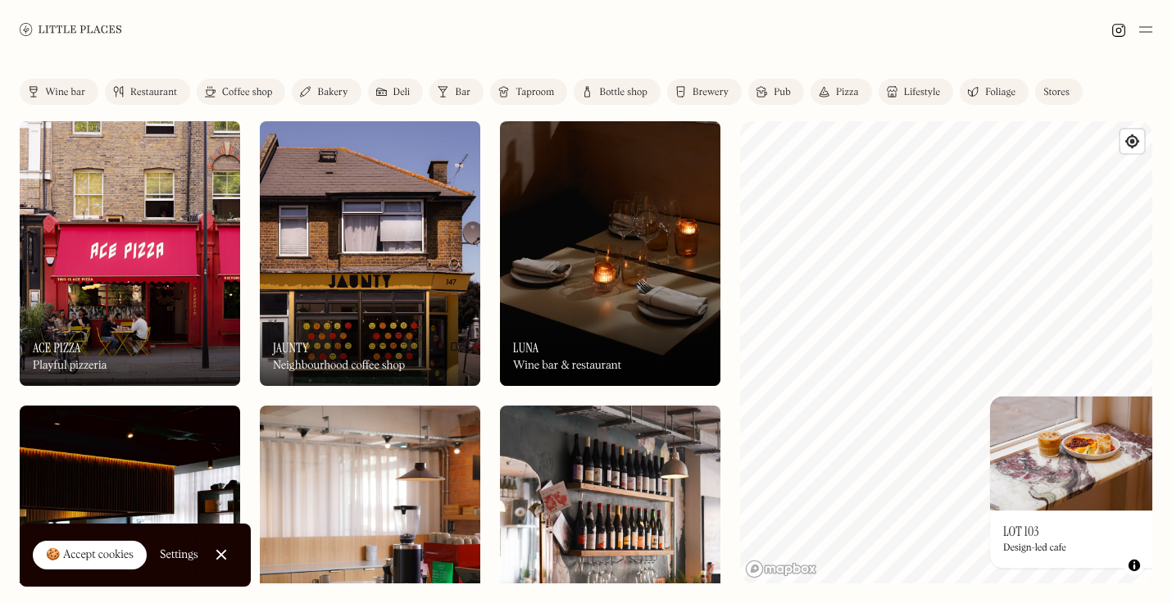
click at [1010, 498] on div "© Mapbox © OpenStreetMap Improve this map On Our Radar LOT 103 Design-led cafe ×" at bounding box center [946, 352] width 412 height 462
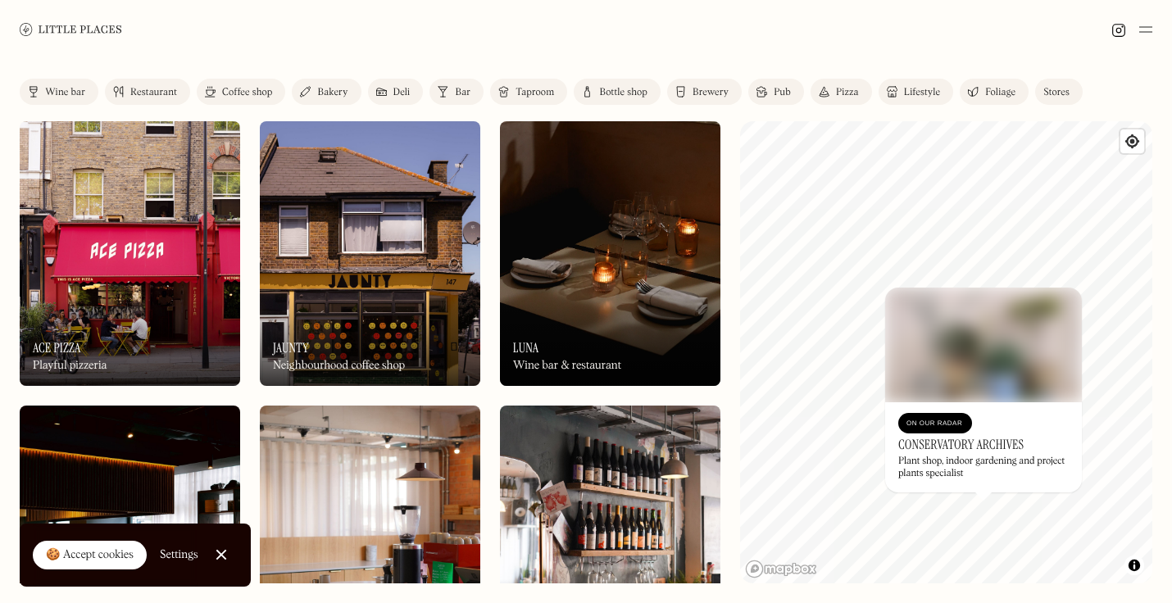
click at [857, 584] on div "Label Wine bar Restaurant Coffee shop Bakery Deli Bar Taproom Bottle shop Brewe…" at bounding box center [586, 331] width 1172 height 544
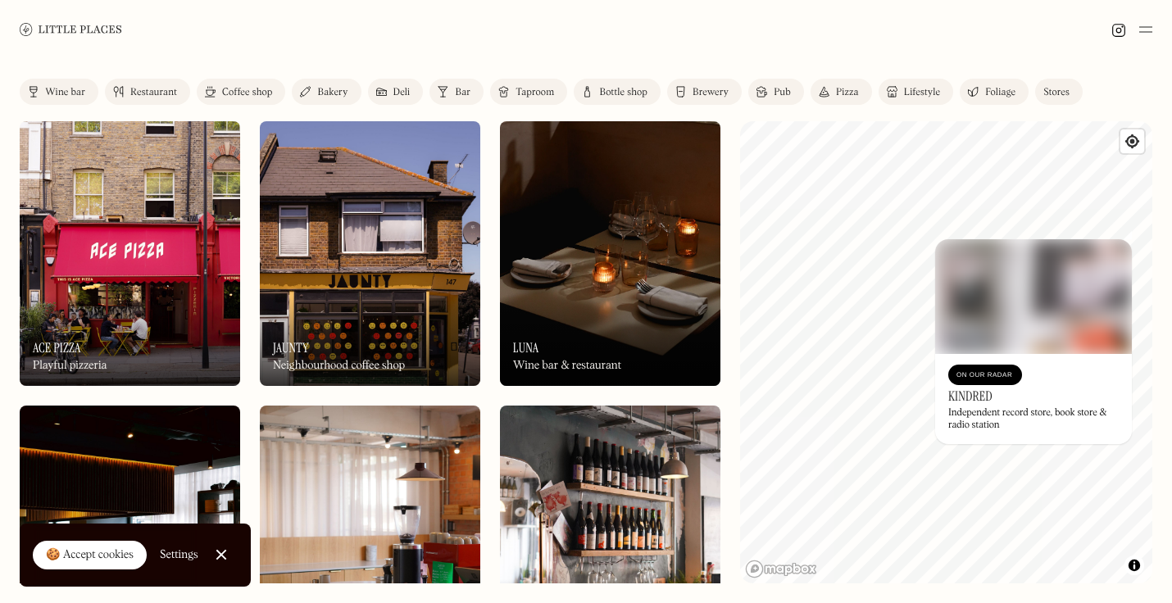
click at [1015, 243] on img at bounding box center [1034, 296] width 197 height 115
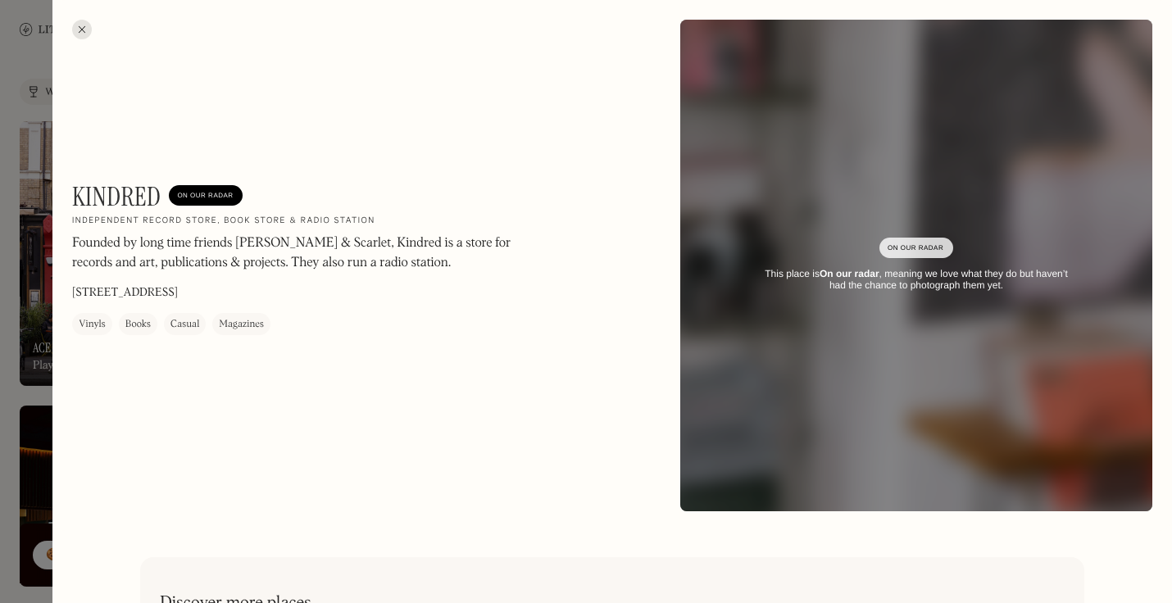
click at [995, 216] on div "On Our Radar This place is On our radar , meaning we love what they do but have…" at bounding box center [917, 266] width 472 height 102
click at [79, 34] on div at bounding box center [82, 30] width 20 height 20
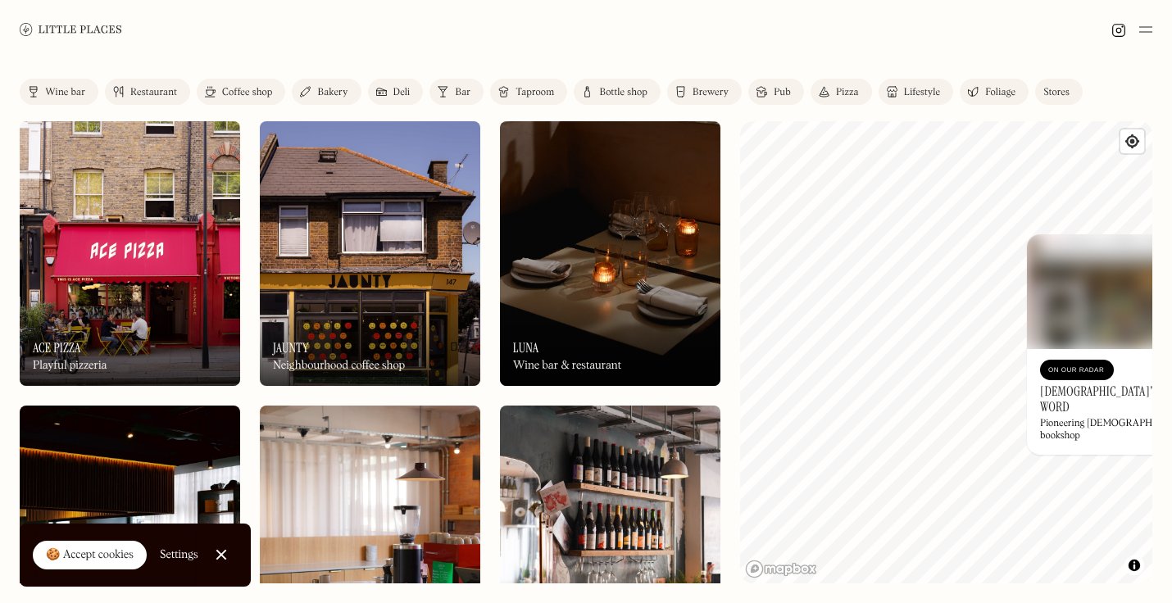
click at [1068, 347] on div "© Mapbox © OpenStreetMap Improve this map On Our Radar Gay's The Word Pioneerin…" at bounding box center [946, 352] width 412 height 462
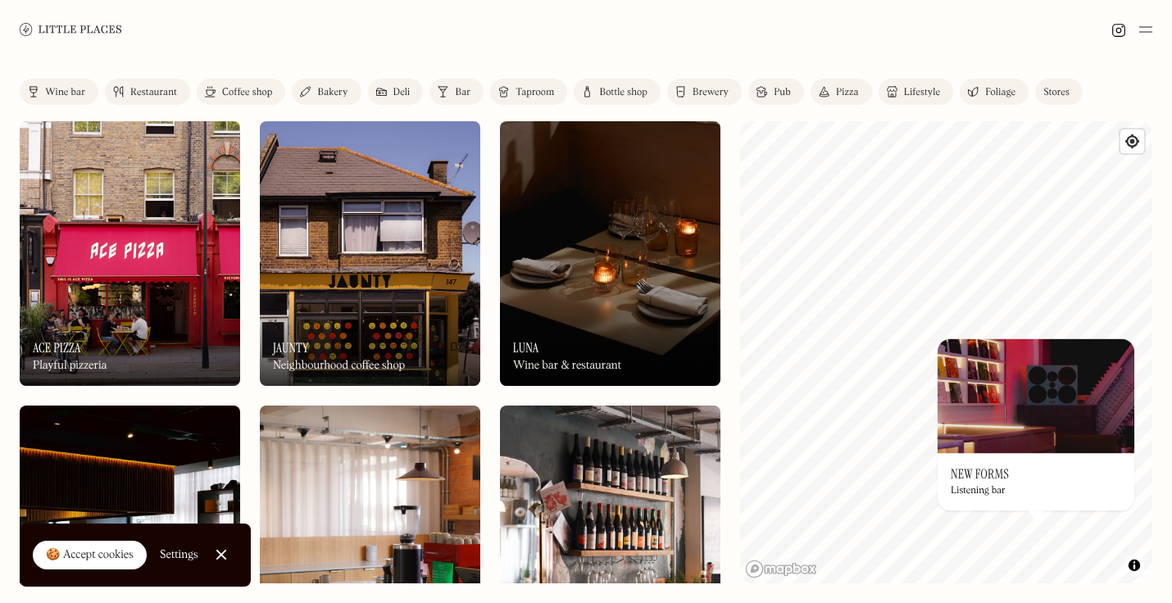
click at [1022, 429] on img at bounding box center [1036, 396] width 197 height 115
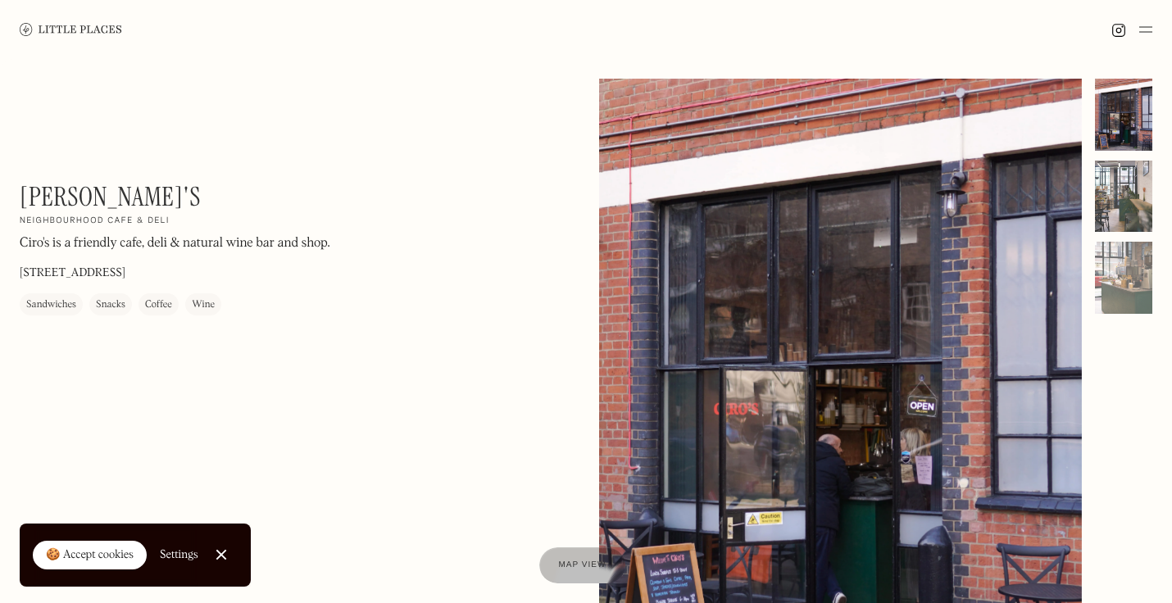
click at [1150, 222] on div at bounding box center [1123, 197] width 57 height 72
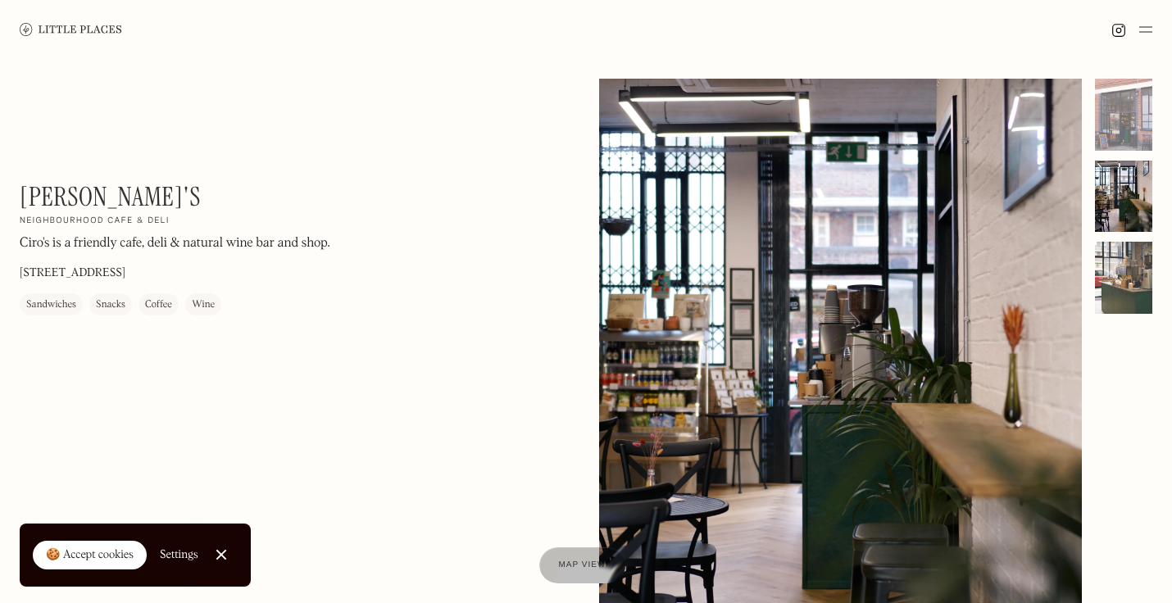
click at [1127, 294] on div at bounding box center [1123, 278] width 57 height 72
